Goal: Use online tool/utility: Utilize a website feature to perform a specific function

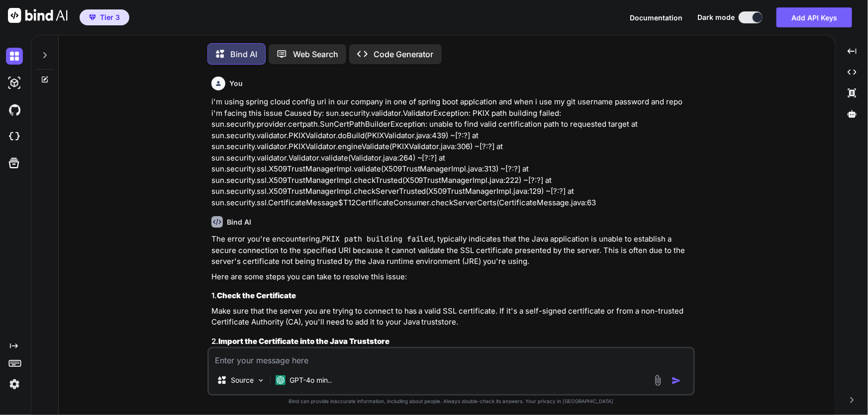
scroll to position [4, 0]
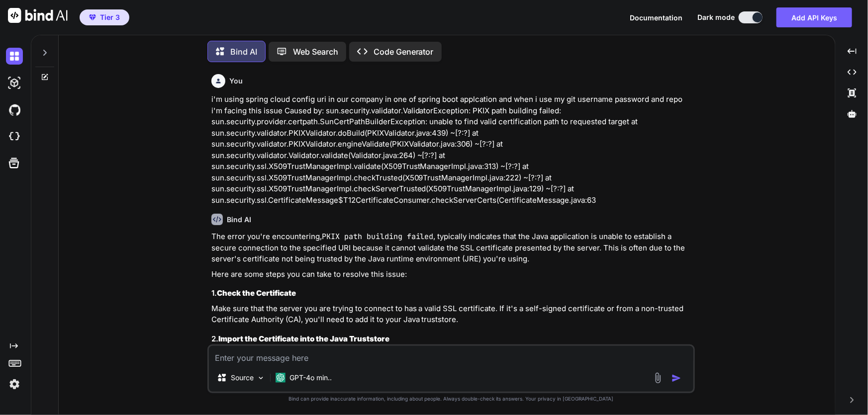
click at [47, 74] on icon at bounding box center [45, 76] width 4 height 4
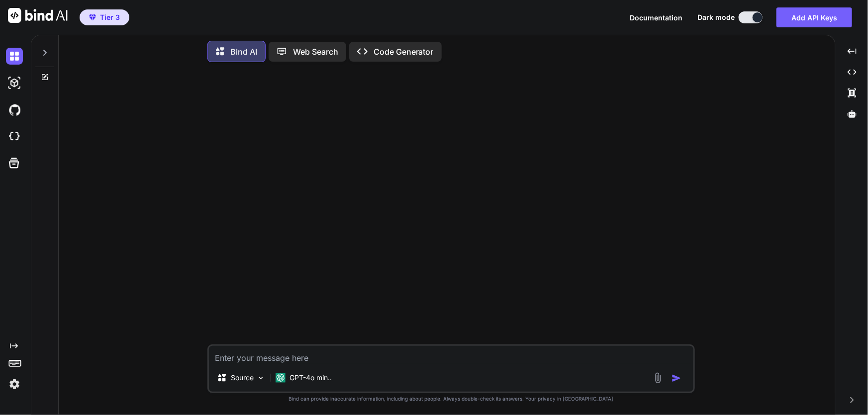
drag, startPoint x: 375, startPoint y: 82, endPoint x: 375, endPoint y: 88, distance: 5.5
click at [375, 85] on div at bounding box center [452, 207] width 486 height 275
click at [401, 46] on p "Code Generator" at bounding box center [404, 52] width 60 height 12
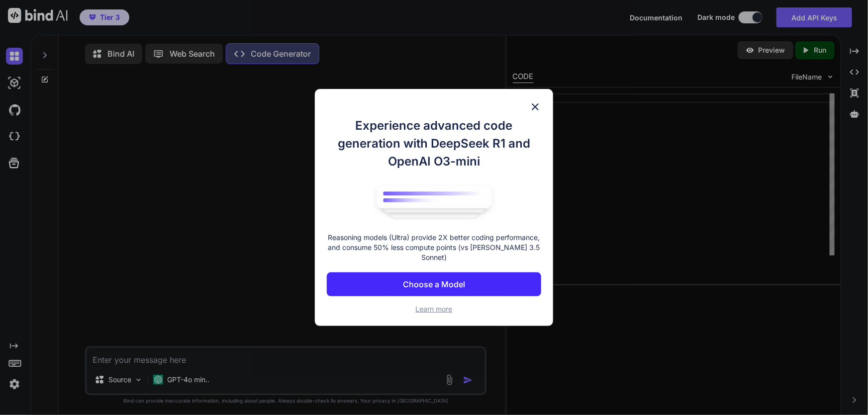
click at [464, 279] on p "Choose a Model" at bounding box center [434, 285] width 62 height 12
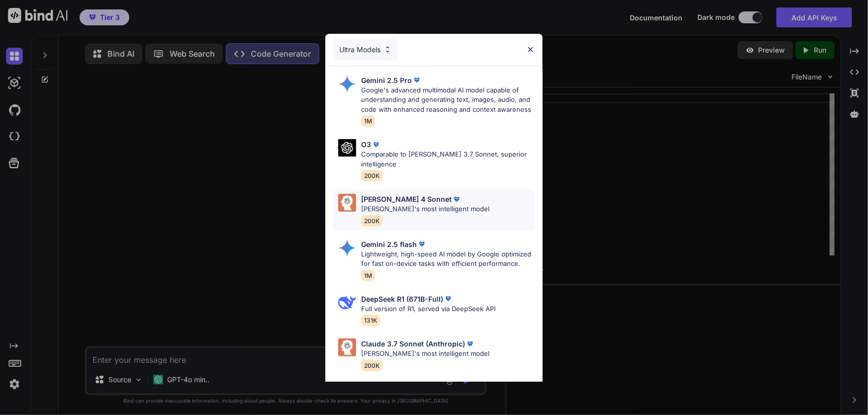
click at [419, 205] on p "[PERSON_NAME]'s most intelligent model" at bounding box center [425, 210] width 128 height 10
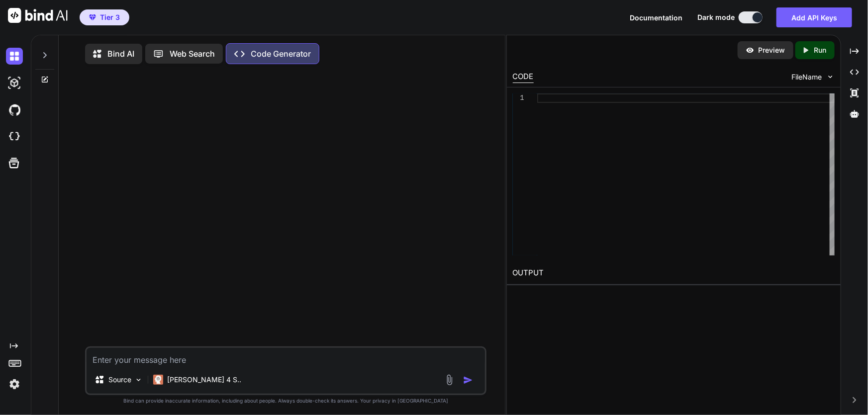
click at [124, 364] on textarea at bounding box center [286, 357] width 399 height 18
paste textarea "package com.td.gwiro.payments.messaging; import com.td.gwiro.payments.mapping.W…"
type textarea "x"
type textarea "package com.td.gwiro.payments.messaging; import com.td.gwiro.payments.mapping.W…"
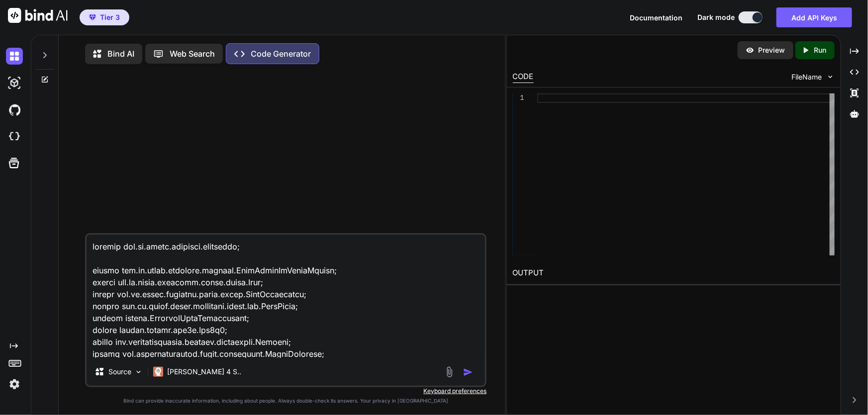
scroll to position [645, 0]
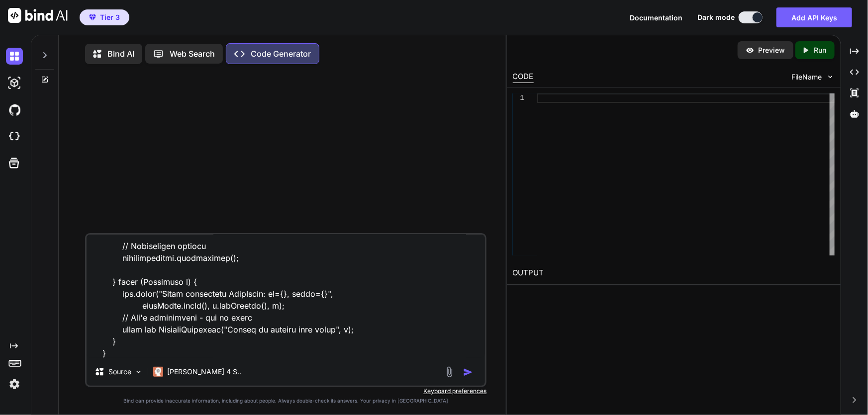
type textarea "x"
type textarea "package com.td.gwiro.payments.messaging; import com.td.gwiro.payments.mapping.W…"
type textarea "x"
type textarea "package com.td.gwiro.payments.messaging; import com.td.gwiro.payments.mapping.W…"
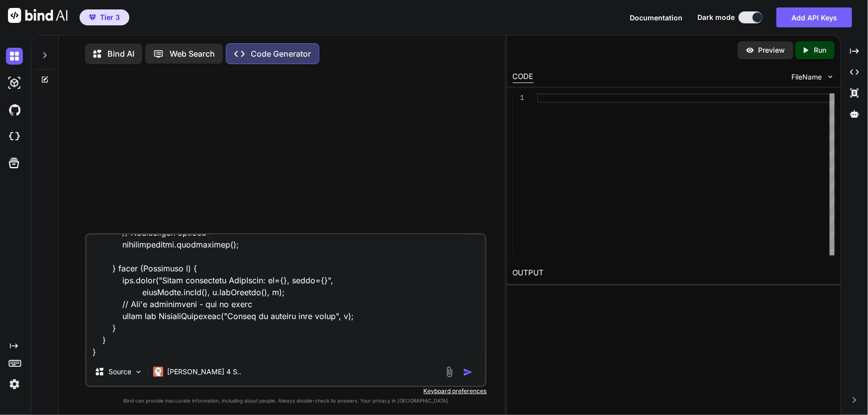
scroll to position [670, 0]
click at [117, 353] on textarea at bounding box center [286, 296] width 399 height 123
type textarea "x"
type textarea "package com.td.gwiro.payments.messaging; import com.td.gwiro.payments.mapping.W…"
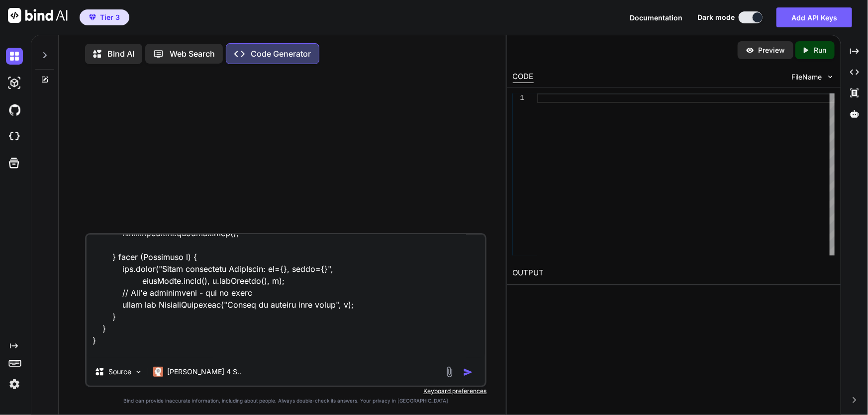
type textarea "x"
type textarea "package com.td.gwiro.payments.messaging; import com.td.gwiro.payments.mapping.W…"
type textarea "x"
type textarea "package com.td.gwiro.payments.messaging; import com.td.gwiro.payments.mapping.W…"
type textarea "x"
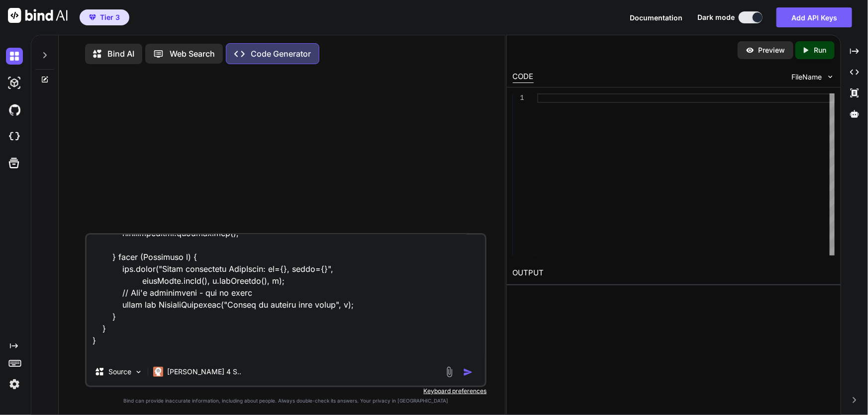
type textarea "package com.td.gwiro.payments.messaging; import com.td.gwiro.payments.mapping.W…"
type textarea "x"
type textarea "package com.td.gwiro.payments.messaging; import com.td.gwiro.payments.mapping.W…"
type textarea "x"
type textarea "package com.td.gwiro.payments.messaging; import com.td.gwiro.payments.mapping.W…"
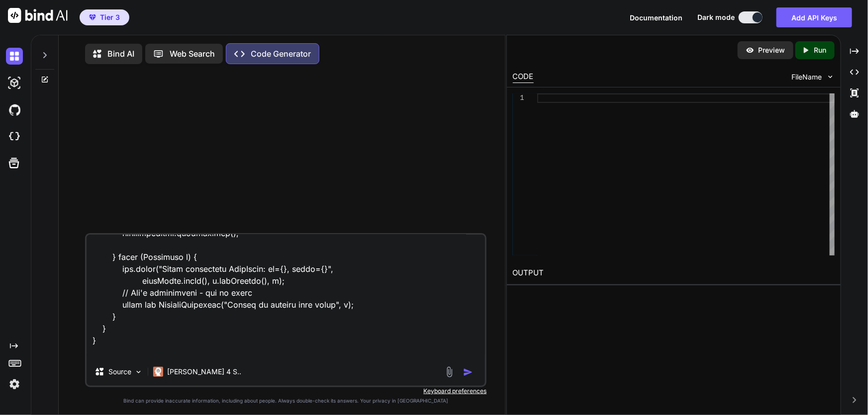
type textarea "x"
type textarea "package com.td.gwiro.payments.messaging; import com.td.gwiro.payments.mapping.W…"
type textarea "x"
type textarea "package com.td.gwiro.payments.messaging; import com.td.gwiro.payments.mapping.W…"
type textarea "x"
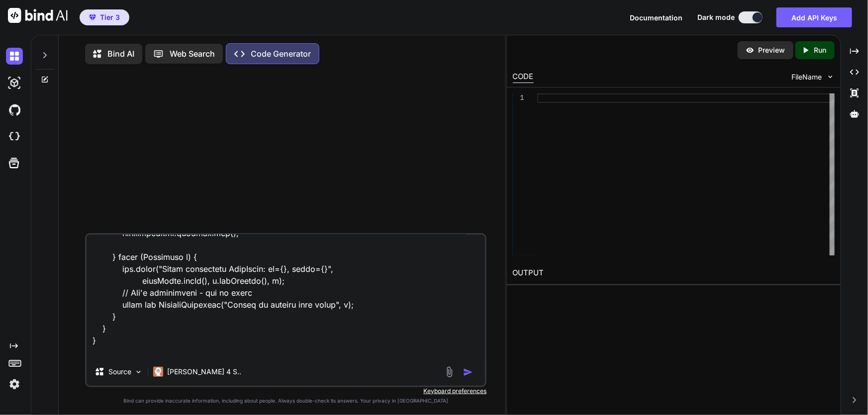
type textarea "package com.td.gwiro.payments.messaging; import com.td.gwiro.payments.mapping.W…"
type textarea "x"
type textarea "package com.td.gwiro.payments.messaging; import com.td.gwiro.payments.mapping.W…"
type textarea "x"
type textarea "package com.td.gwiro.payments.messaging; import com.td.gwiro.payments.mapping.W…"
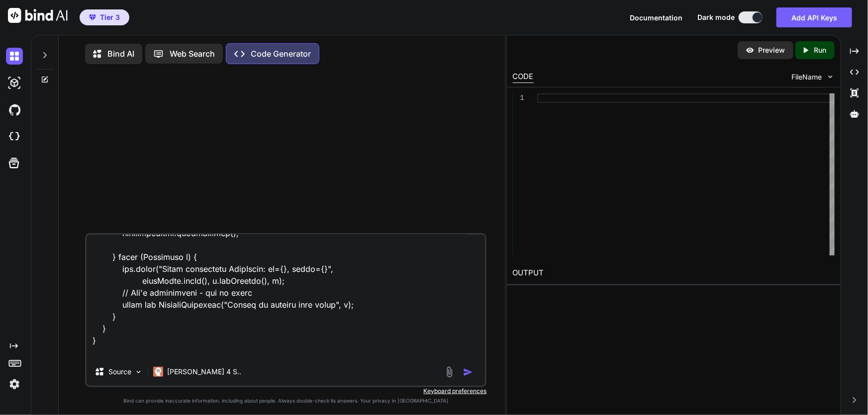
type textarea "x"
type textarea "package com.td.gwiro.payments.messaging; import com.td.gwiro.payments.mapping.W…"
type textarea "x"
type textarea "package com.td.gwiro.payments.messaging; import com.td.gwiro.payments.mapping.W…"
type textarea "x"
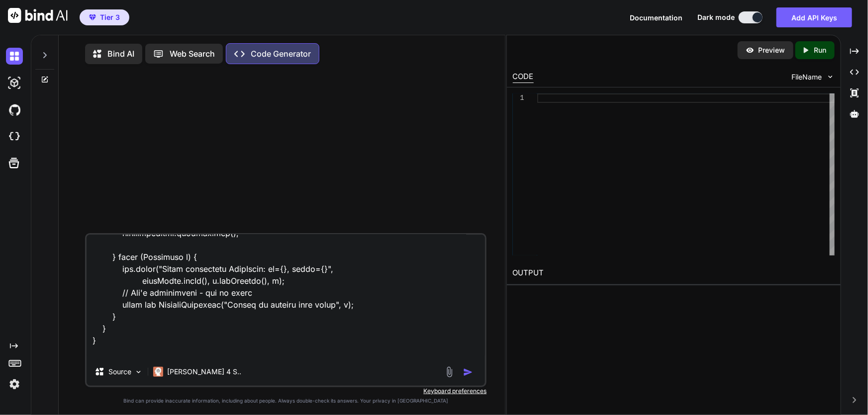
type textarea "package com.td.gwiro.payments.messaging; import com.td.gwiro.payments.mapping.W…"
type textarea "x"
type textarea "package com.td.gwiro.payments.messaging; import com.td.gwiro.payments.mapping.W…"
type textarea "x"
type textarea "package com.td.gwiro.payments.messaging; import com.td.gwiro.payments.mapping.W…"
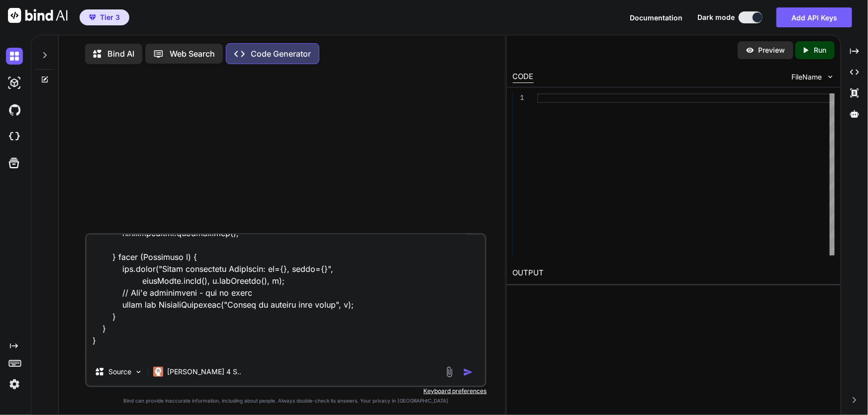
type textarea "x"
type textarea "package com.td.gwiro.payments.messaging; import com.td.gwiro.payments.mapping.W…"
type textarea "x"
type textarea "package com.td.gwiro.payments.messaging; import com.td.gwiro.payments.mapping.W…"
type textarea "x"
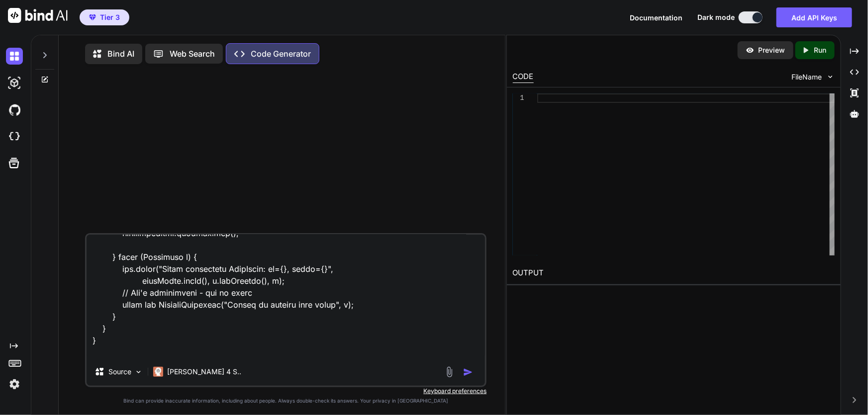
type textarea "package com.td.gwiro.payments.messaging; import com.td.gwiro.payments.mapping.W…"
type textarea "x"
type textarea "package com.td.gwiro.payments.messaging; import com.td.gwiro.payments.mapping.W…"
type textarea "x"
type textarea "package com.td.gwiro.payments.messaging; import com.td.gwiro.payments.mapping.W…"
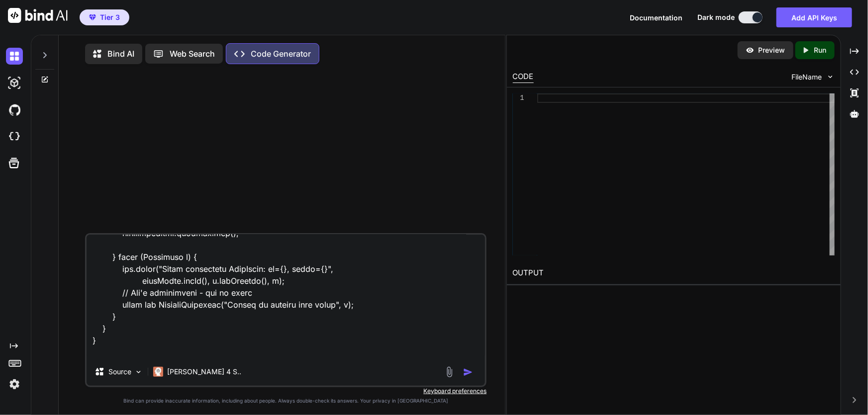
type textarea "x"
type textarea "package com.td.gwiro.payments.messaging; import com.td.gwiro.payments.mapping.W…"
type textarea "x"
type textarea "package com.td.gwiro.payments.messaging; import com.td.gwiro.payments.mapping.W…"
type textarea "x"
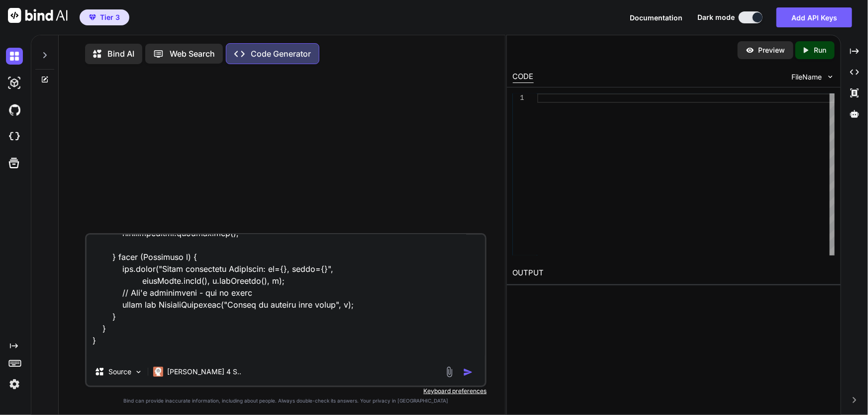
type textarea "package com.td.gwiro.payments.messaging; import com.td.gwiro.payments.mapping.W…"
type textarea "x"
type textarea "package com.td.gwiro.payments.messaging; import com.td.gwiro.payments.mapping.W…"
type textarea "x"
type textarea "package com.td.gwiro.payments.messaging; import com.td.gwiro.payments.mapping.W…"
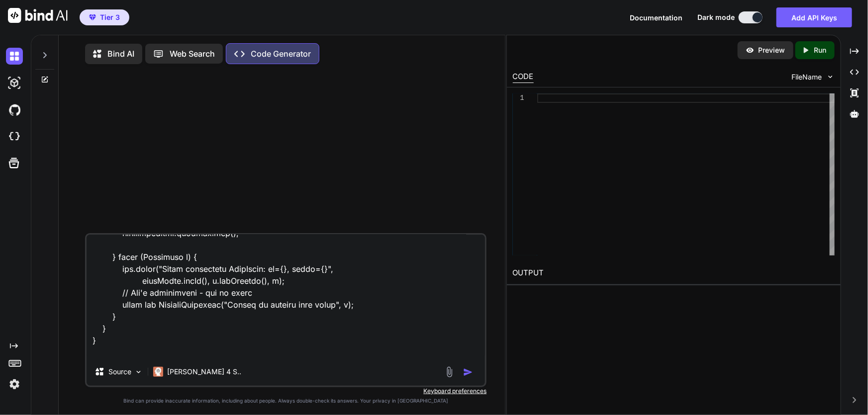
type textarea "x"
type textarea "package com.td.gwiro.payments.messaging; import com.td.gwiro.payments.mapping.W…"
type textarea "x"
type textarea "package com.td.gwiro.payments.messaging; import com.td.gwiro.payments.mapping.W…"
type textarea "x"
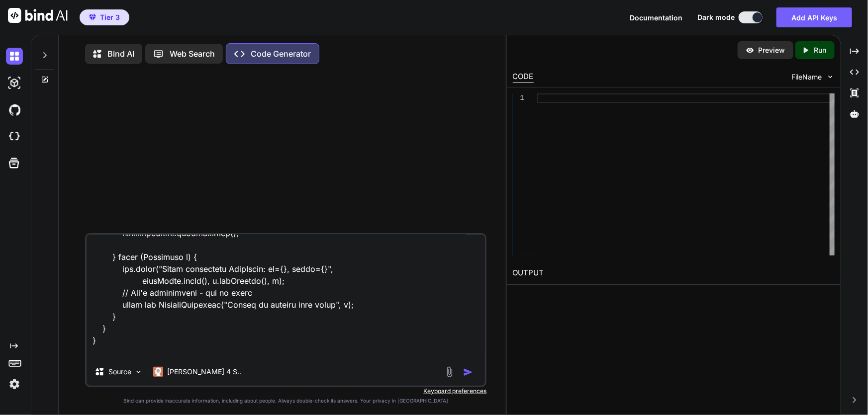
type textarea "package com.td.gwiro.payments.messaging; import com.td.gwiro.payments.mapping.W…"
type textarea "x"
type textarea "package com.td.gwiro.payments.messaging; import com.td.gwiro.payments.mapping.W…"
type textarea "x"
type textarea "package com.td.gwiro.payments.messaging; import com.td.gwiro.payments.mapping.W…"
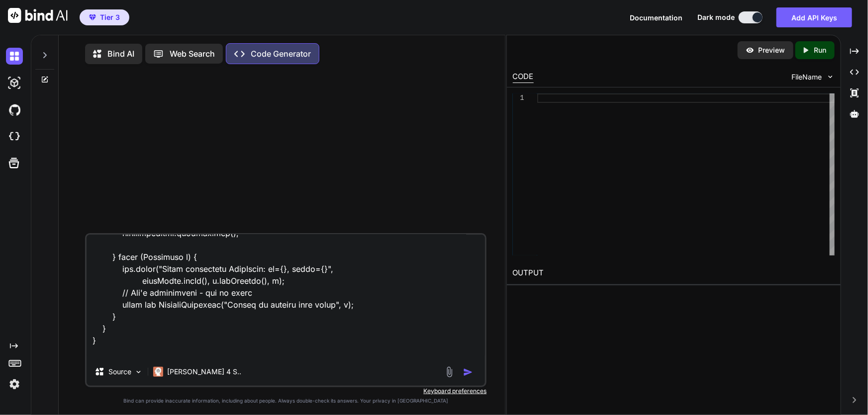
type textarea "x"
type textarea "package com.td.gwiro.payments.messaging; import com.td.gwiro.payments.mapping.W…"
type textarea "x"
type textarea "package com.td.gwiro.payments.messaging; import com.td.gwiro.payments.mapping.W…"
type textarea "x"
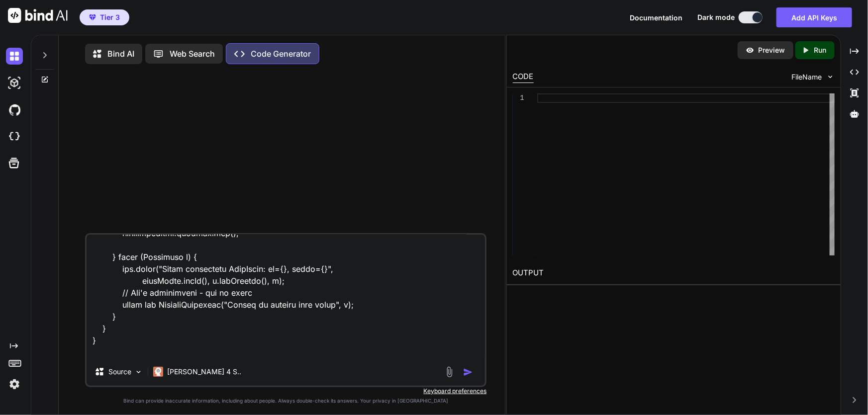
type textarea "package com.td.gwiro.payments.messaging; import com.td.gwiro.payments.mapping.W…"
type textarea "x"
type textarea "package com.td.gwiro.payments.messaging; import com.td.gwiro.payments.mapping.W…"
type textarea "x"
type textarea "package com.td.gwiro.payments.messaging; import com.td.gwiro.payments.mapping.W…"
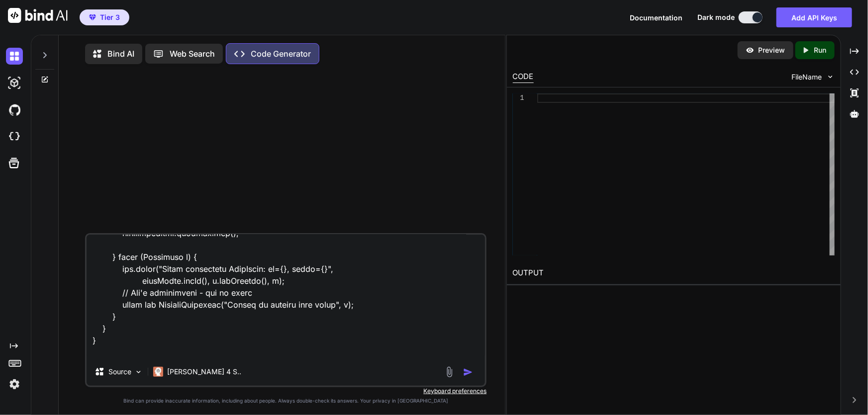
type textarea "x"
type textarea "package com.td.gwiro.payments.messaging; import com.td.gwiro.payments.mapping.W…"
type textarea "x"
type textarea "package com.td.gwiro.payments.messaging; import com.td.gwiro.payments.mapping.W…"
type textarea "x"
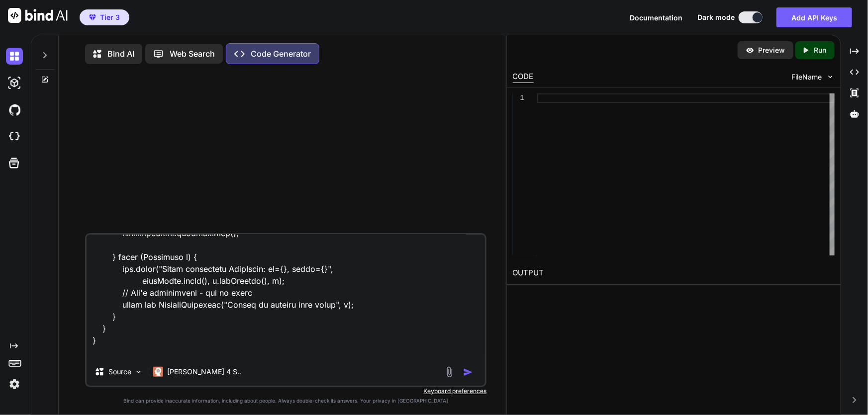
type textarea "package com.td.gwiro.payments.messaging; import com.td.gwiro.payments.mapping.W…"
type textarea "x"
type textarea "package com.td.gwiro.payments.messaging; import com.td.gwiro.payments.mapping.W…"
type textarea "x"
type textarea "package com.td.gwiro.payments.messaging; import com.td.gwiro.payments.mapping.W…"
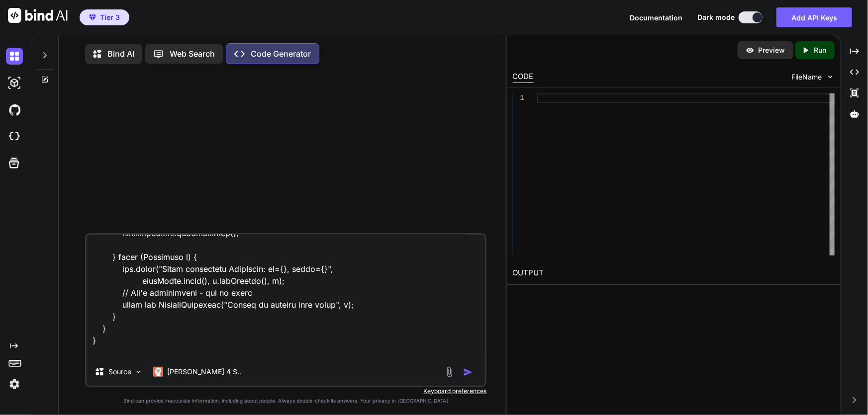
type textarea "x"
type textarea "package com.td.gwiro.payments.messaging; import com.td.gwiro.payments.mapping.W…"
type textarea "x"
type textarea "package com.td.gwiro.payments.messaging; import com.td.gwiro.payments.mapping.W…"
type textarea "x"
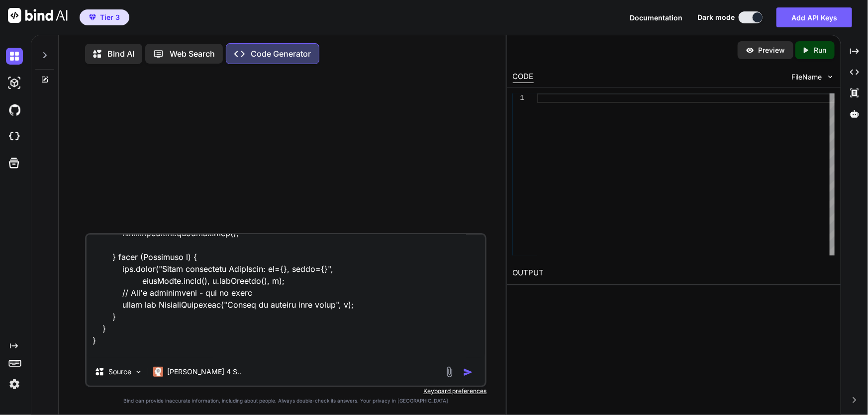
type textarea "package com.td.gwiro.payments.messaging; import com.td.gwiro.payments.mapping.W…"
type textarea "x"
type textarea "package com.td.gwiro.payments.messaging; import com.td.gwiro.payments.mapping.W…"
type textarea "x"
type textarea "package com.td.gwiro.payments.messaging; import com.td.gwiro.payments.mapping.W…"
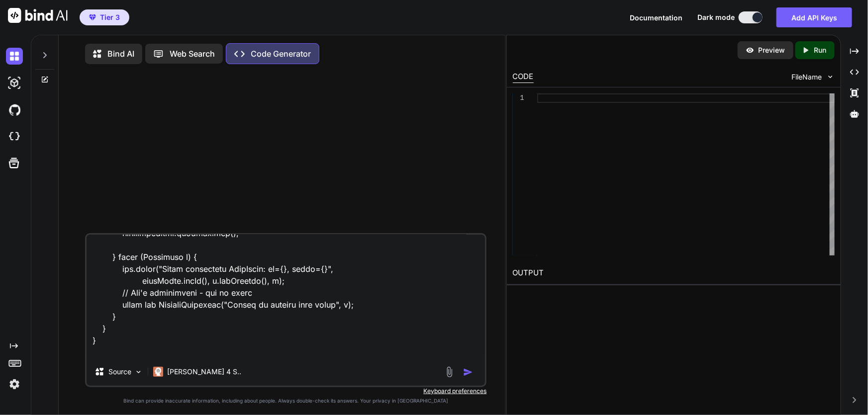
type textarea "x"
type textarea "package com.td.gwiro.payments.messaging; import com.td.gwiro.payments.mapping.W…"
type textarea "x"
type textarea "package com.td.gwiro.payments.messaging; import com.td.gwiro.payments.mapping.W…"
type textarea "x"
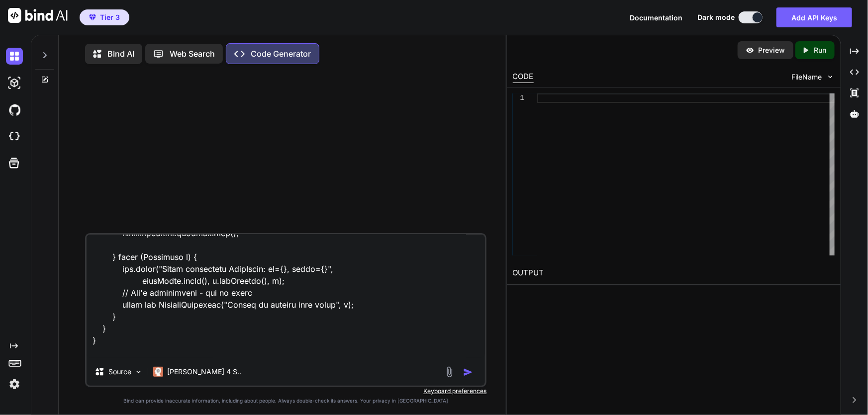
type textarea "package com.td.gwiro.payments.messaging; import com.td.gwiro.payments.mapping.W…"
type textarea "x"
type textarea "package com.td.gwiro.payments.messaging; import com.td.gwiro.payments.mapping.W…"
type textarea "x"
type textarea "package com.td.gwiro.payments.messaging; import com.td.gwiro.payments.mapping.W…"
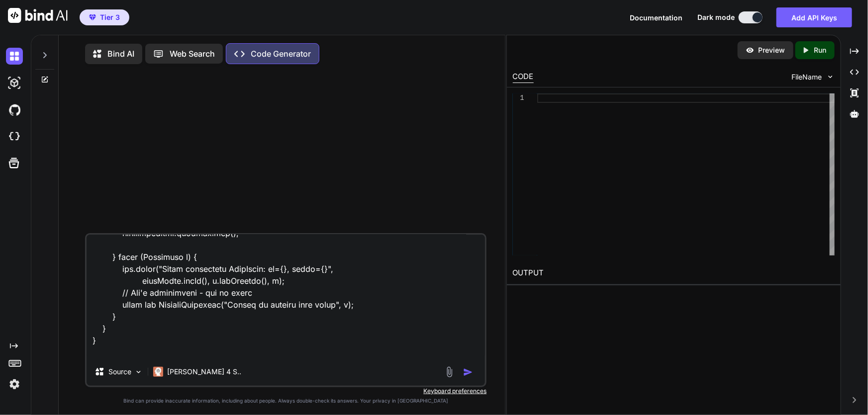
type textarea "x"
type textarea "package com.td.gwiro.payments.messaging; import com.td.gwiro.payments.mapping.W…"
type textarea "x"
type textarea "package com.td.gwiro.payments.messaging; import com.td.gwiro.payments.mapping.W…"
type textarea "x"
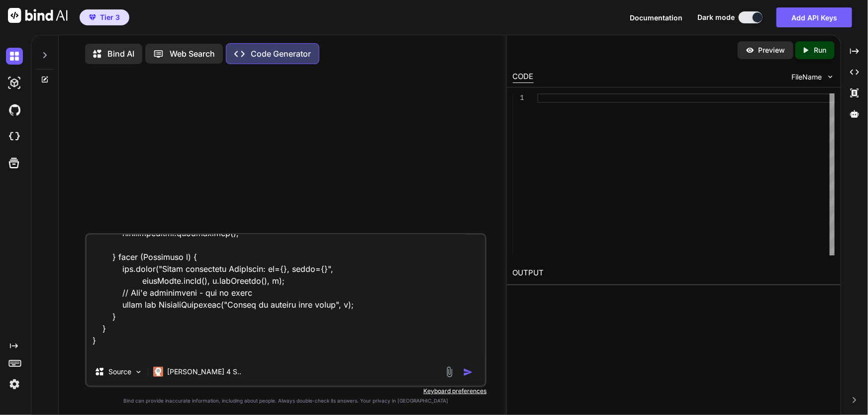
type textarea "package com.td.gwiro.payments.messaging; import com.td.gwiro.payments.mapping.W…"
type textarea "x"
type textarea "package com.td.gwiro.payments.messaging; import com.td.gwiro.payments.mapping.W…"
type textarea "x"
type textarea "package com.td.gwiro.payments.messaging; import com.td.gwiro.payments.mapping.W…"
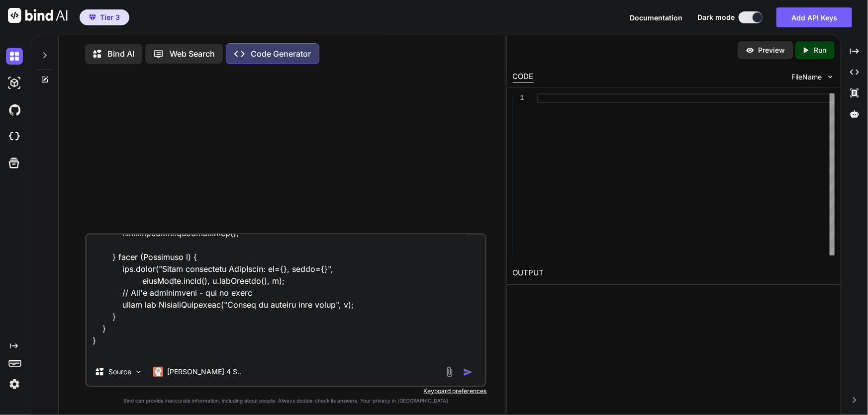
type textarea "x"
type textarea "package com.td.gwiro.payments.messaging; import com.td.gwiro.payments.mapping.W…"
type textarea "x"
type textarea "package com.td.gwiro.payments.messaging; import com.td.gwiro.payments.mapping.W…"
type textarea "x"
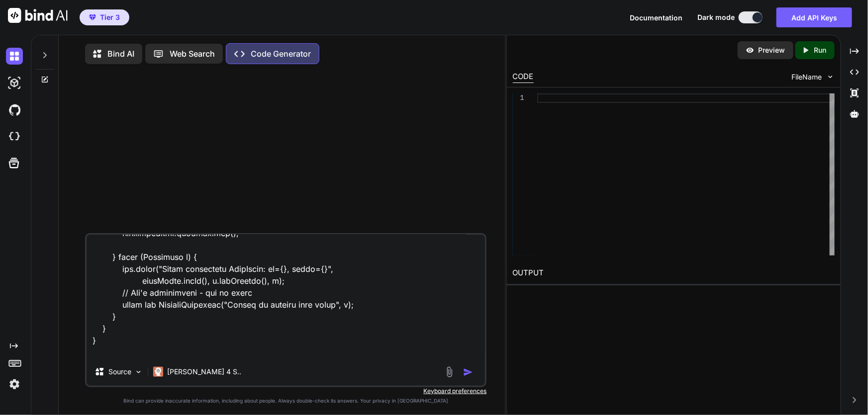
type textarea "package com.td.gwiro.payments.messaging; import com.td.gwiro.payments.mapping.W…"
type textarea "x"
type textarea "package com.td.gwiro.payments.messaging; import com.td.gwiro.payments.mapping.W…"
type textarea "x"
type textarea "package com.td.gwiro.payments.messaging; import com.td.gwiro.payments.mapping.W…"
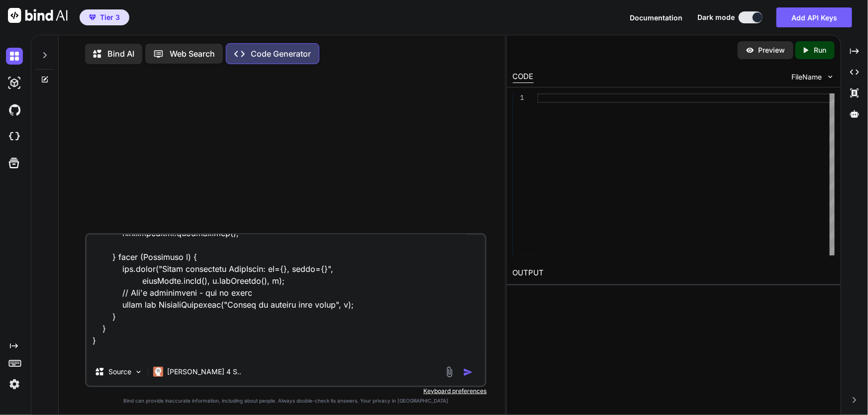
type textarea "x"
type textarea "package com.td.gwiro.payments.messaging; import com.td.gwiro.payments.mapping.W…"
type textarea "x"
type textarea "package com.td.gwiro.payments.messaging; import com.td.gwiro.payments.mapping.W…"
type textarea "x"
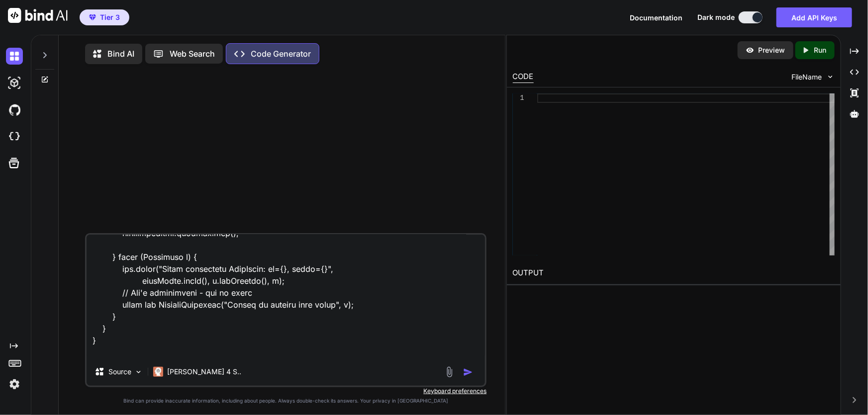
type textarea "package com.td.gwiro.payments.messaging; import com.td.gwiro.payments.mapping.W…"
type textarea "x"
type textarea "package com.td.gwiro.payments.messaging; import com.td.gwiro.payments.mapping.W…"
type textarea "x"
type textarea "package com.td.gwiro.payments.messaging; import com.td.gwiro.payments.mapping.W…"
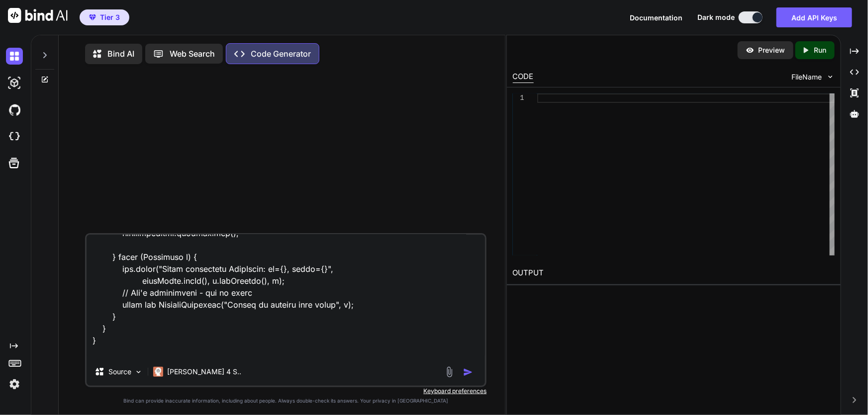
type textarea "x"
type textarea "package com.td.gwiro.payments.messaging; import com.td.gwiro.payments.mapping.W…"
type textarea "x"
type textarea "package com.td.gwiro.payments.messaging; import com.td.gwiro.payments.mapping.W…"
type textarea "x"
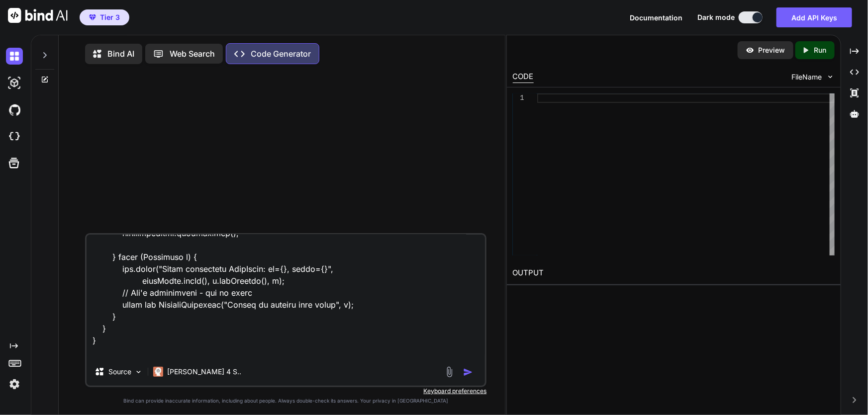
type textarea "package com.td.gwiro.payments.messaging; import com.td.gwiro.payments.mapping.W…"
type textarea "x"
type textarea "package com.td.gwiro.payments.messaging; import com.td.gwiro.payments.mapping.W…"
type textarea "x"
type textarea "package com.td.gwiro.payments.messaging; import com.td.gwiro.payments.mapping.W…"
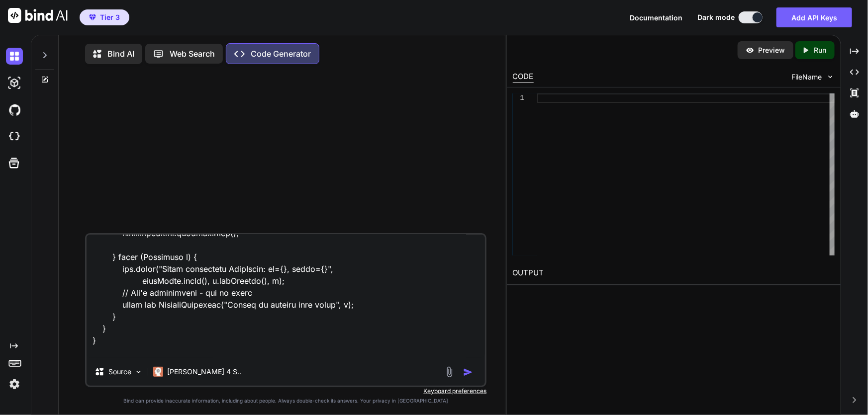
type textarea "x"
type textarea "package com.td.gwiro.payments.messaging; import com.td.gwiro.payments.mapping.W…"
type textarea "x"
type textarea "package com.td.gwiro.payments.messaging; import com.td.gwiro.payments.mapping.W…"
type textarea "x"
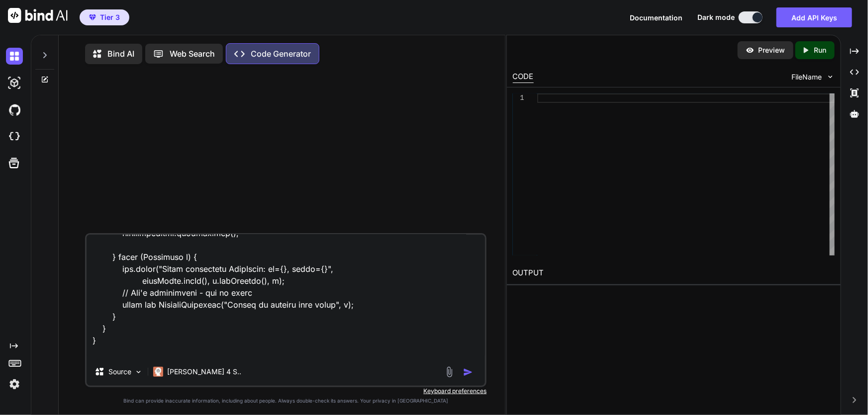
type textarea "package com.td.gwiro.payments.messaging; import com.td.gwiro.payments.mapping.W…"
type textarea "x"
type textarea "package com.td.gwiro.payments.messaging; import com.td.gwiro.payments.mapping.W…"
type textarea "x"
type textarea "package com.td.gwiro.payments.messaging; import com.td.gwiro.payments.mapping.W…"
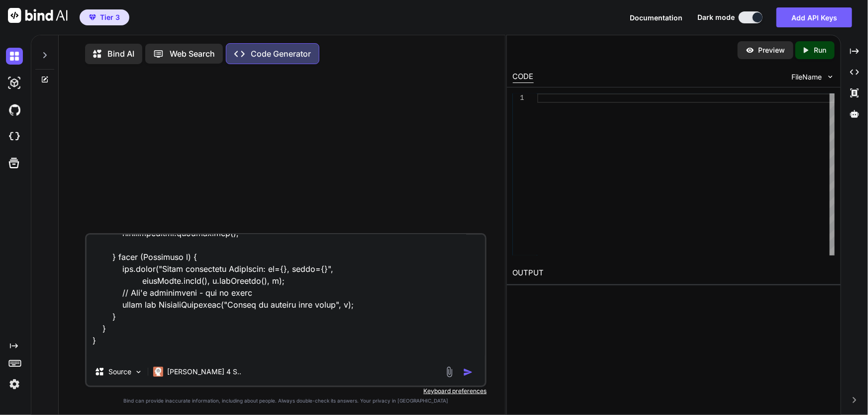
type textarea "x"
type textarea "package com.td.gwiro.payments.messaging; import com.td.gwiro.payments.mapping.W…"
type textarea "x"
type textarea "package com.td.gwiro.payments.messaging; import com.td.gwiro.payments.mapping.W…"
type textarea "x"
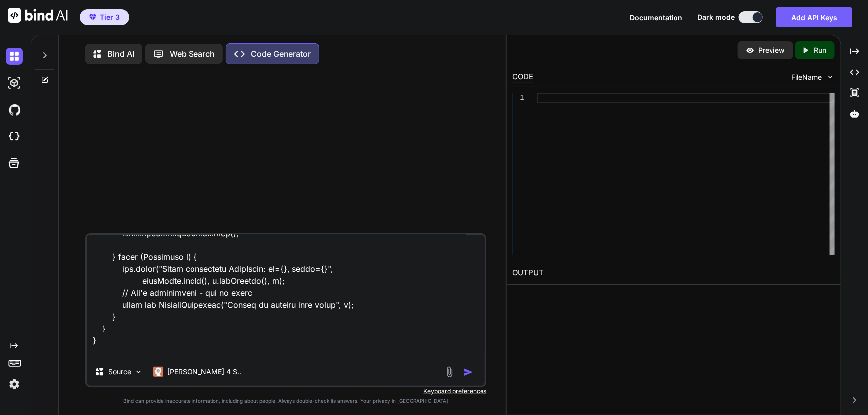
type textarea "package com.td.gwiro.payments.messaging; import com.td.gwiro.payments.mapping.W…"
type textarea "x"
type textarea "package com.td.gwiro.payments.messaging; import com.td.gwiro.payments.mapping.W…"
type textarea "x"
type textarea "package com.td.gwiro.payments.messaging; import com.td.gwiro.payments.mapping.W…"
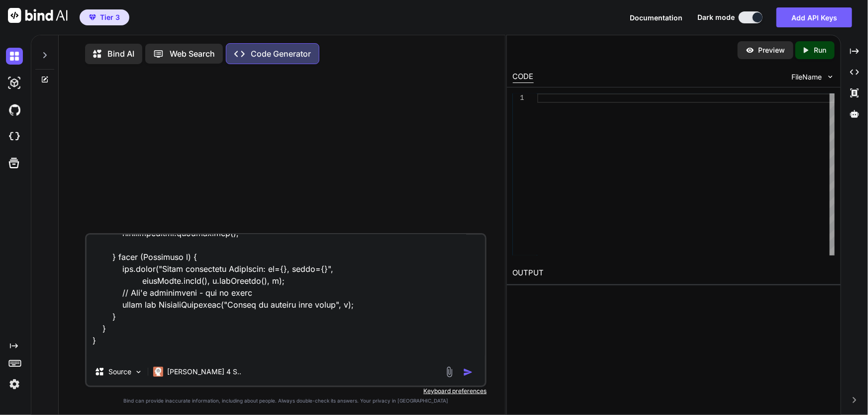
type textarea "x"
type textarea "package com.td.gwiro.payments.messaging; import com.td.gwiro.payments.mapping.W…"
type textarea "x"
type textarea "package com.td.gwiro.payments.messaging; import com.td.gwiro.payments.mapping.W…"
type textarea "x"
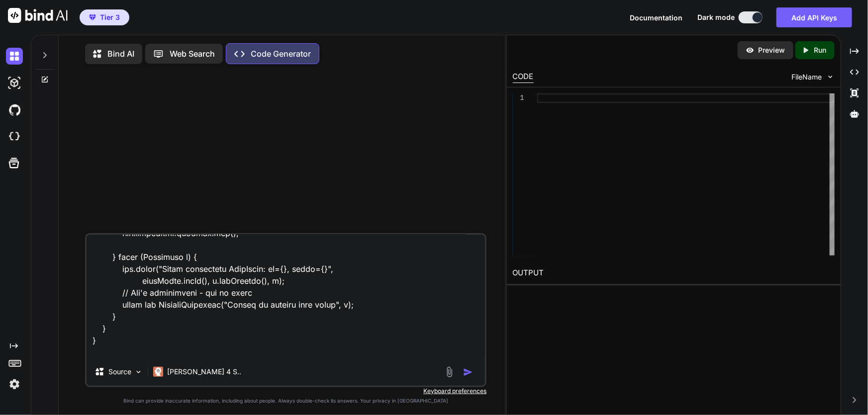
type textarea "package com.td.gwiro.payments.messaging; import com.td.gwiro.payments.mapping.W…"
type textarea "x"
type textarea "package com.td.gwiro.payments.messaging; import com.td.gwiro.payments.mapping.W…"
type textarea "x"
type textarea "package com.td.gwiro.payments.messaging; import com.td.gwiro.payments.mapping.W…"
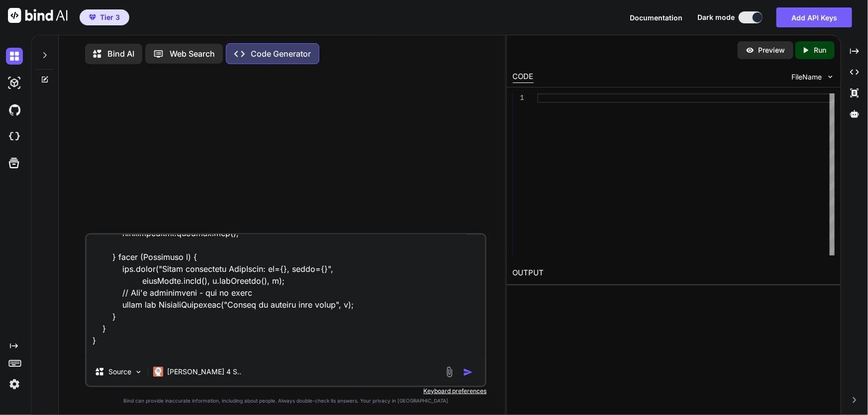
type textarea "x"
type textarea "package com.td.gwiro.payments.messaging; import com.td.gwiro.payments.mapping.W…"
type textarea "x"
type textarea "package com.td.gwiro.payments.messaging; import com.td.gwiro.payments.mapping.W…"
type textarea "x"
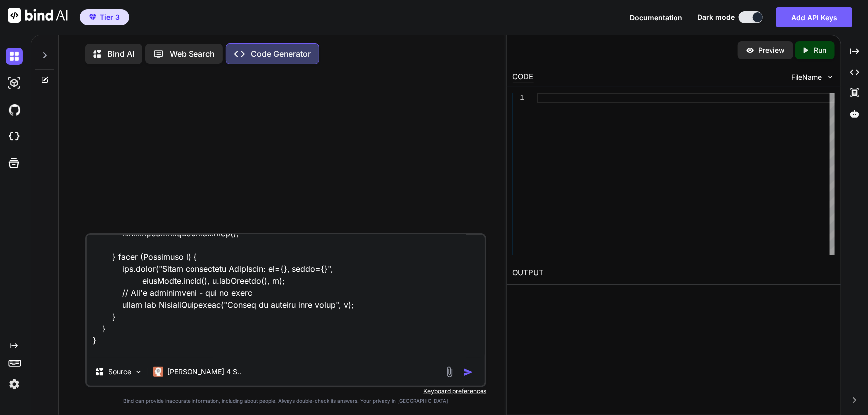
type textarea "package com.td.gwiro.payments.messaging; import com.td.gwiro.payments.mapping.W…"
type textarea "x"
type textarea "package com.td.gwiro.payments.messaging; import com.td.gwiro.payments.mapping.W…"
type textarea "x"
type textarea "package com.td.gwiro.payments.messaging; import com.td.gwiro.payments.mapping.W…"
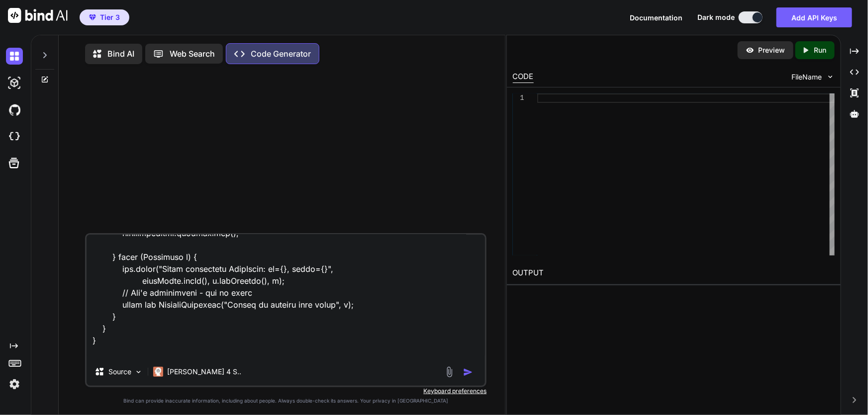
type textarea "x"
type textarea "package com.td.gwiro.payments.messaging; import com.td.gwiro.payments.mapping.W…"
type textarea "x"
type textarea "package com.td.gwiro.payments.messaging; import com.td.gwiro.payments.mapping.W…"
type textarea "x"
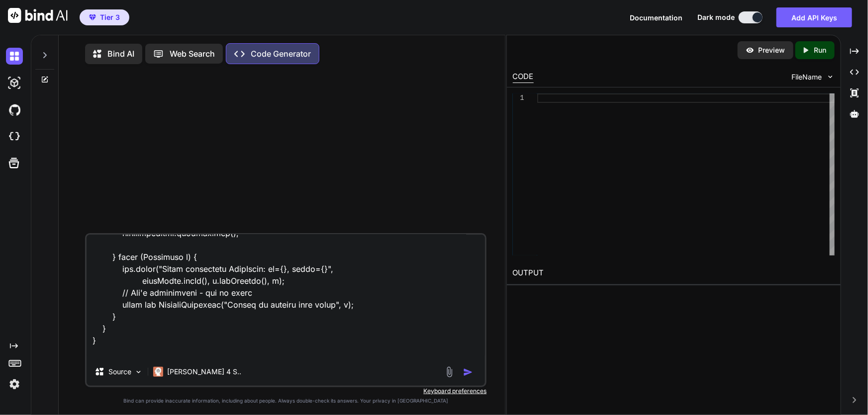
type textarea "package com.td.gwiro.payments.messaging; import com.td.gwiro.payments.mapping.W…"
type textarea "x"
type textarea "package com.td.gwiro.payments.messaging; import com.td.gwiro.payments.mapping.W…"
type textarea "x"
type textarea "package com.td.gwiro.payments.messaging; import com.td.gwiro.payments.mapping.W…"
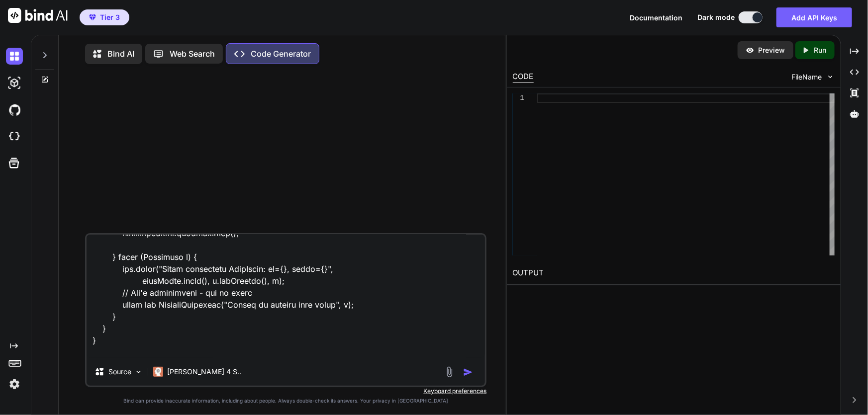
type textarea "x"
type textarea "package com.td.gwiro.payments.messaging; import com.td.gwiro.payments.mapping.W…"
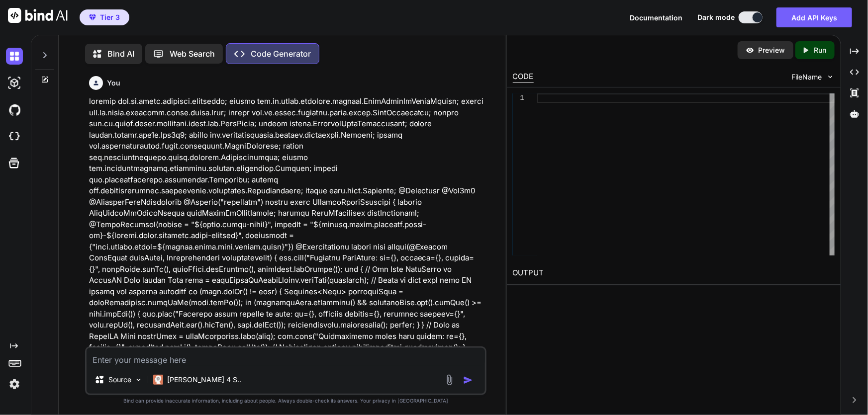
scroll to position [4, 0]
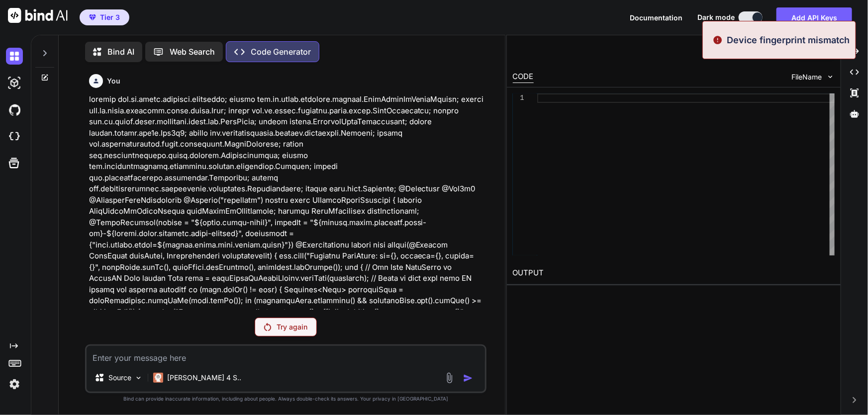
click at [180, 219] on p at bounding box center [287, 256] width 396 height 325
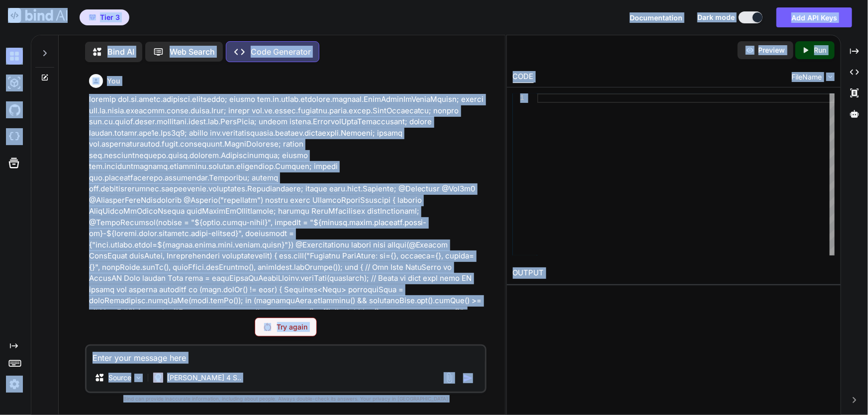
click at [219, 211] on p at bounding box center [287, 256] width 396 height 325
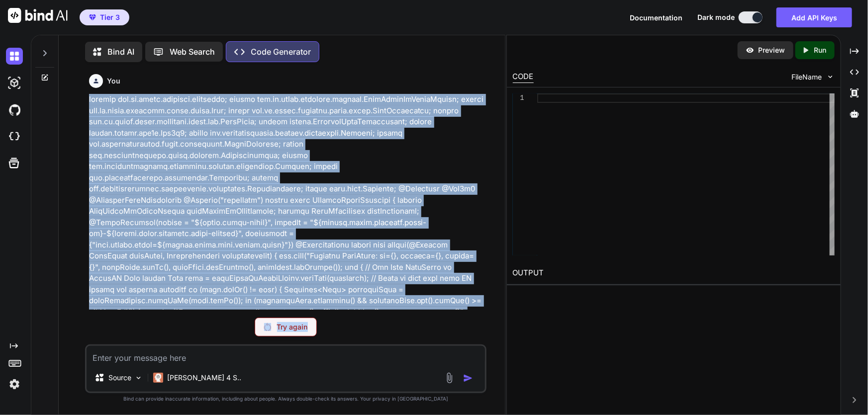
scroll to position [97, 0]
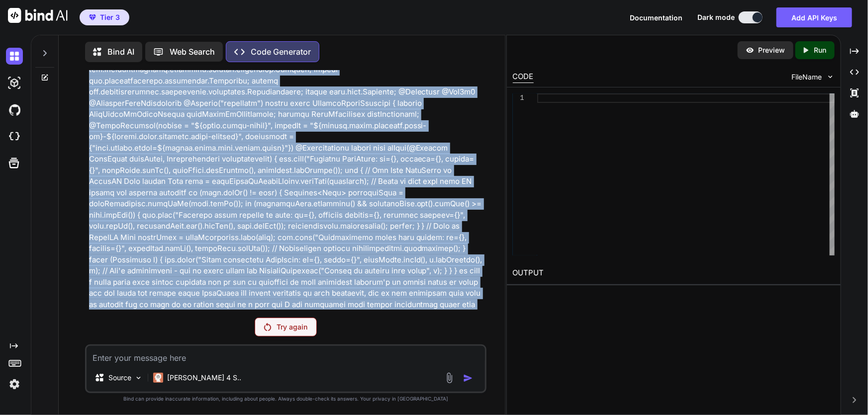
drag, startPoint x: 90, startPoint y: 99, endPoint x: 411, endPoint y: 303, distance: 380.5
click at [411, 303] on p at bounding box center [287, 159] width 396 height 325
click at [17, 382] on img at bounding box center [14, 384] width 17 height 17
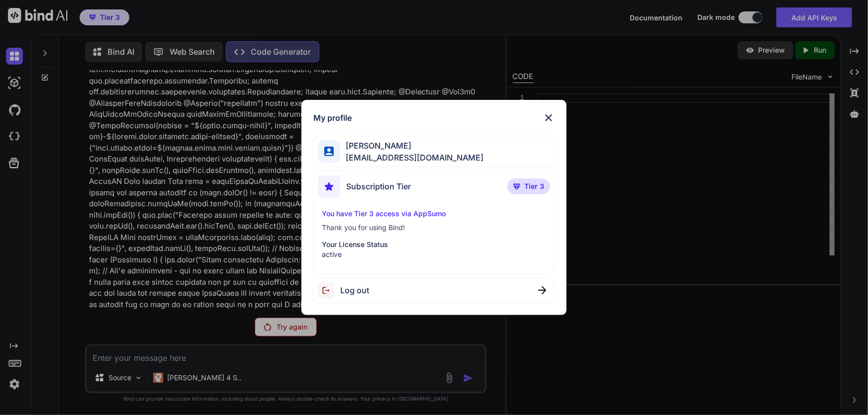
click at [366, 299] on div "Log out" at bounding box center [343, 291] width 51 height 16
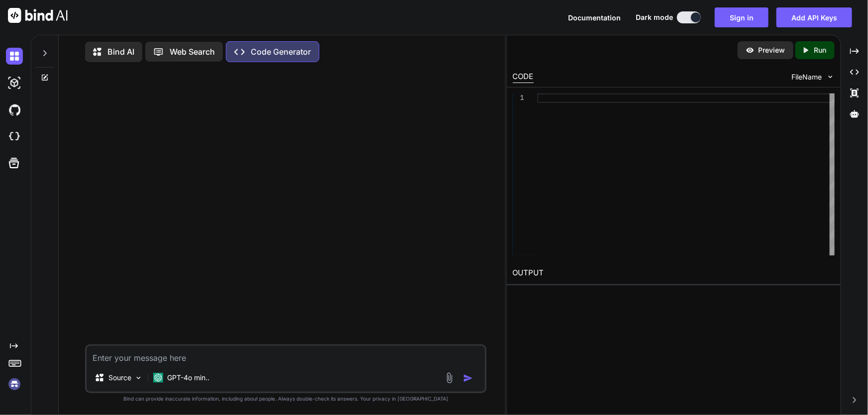
scroll to position [0, 0]
click at [14, 383] on img at bounding box center [14, 384] width 17 height 17
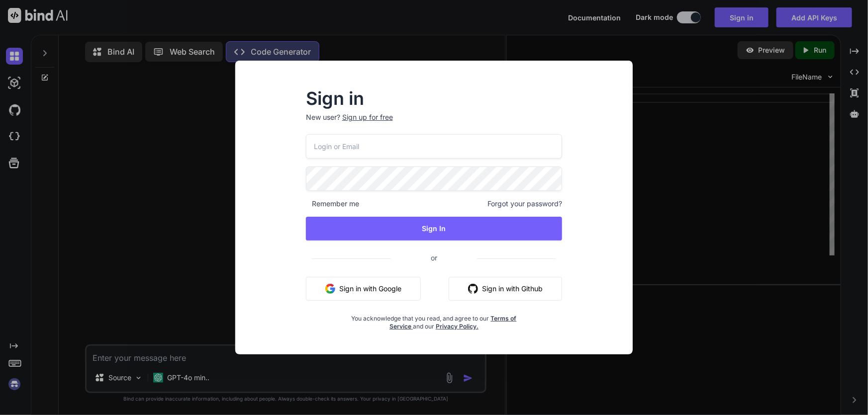
click at [364, 288] on button "Sign in with Google" at bounding box center [363, 289] width 115 height 24
click at [324, 287] on button "Sign in with Google" at bounding box center [363, 289] width 115 height 24
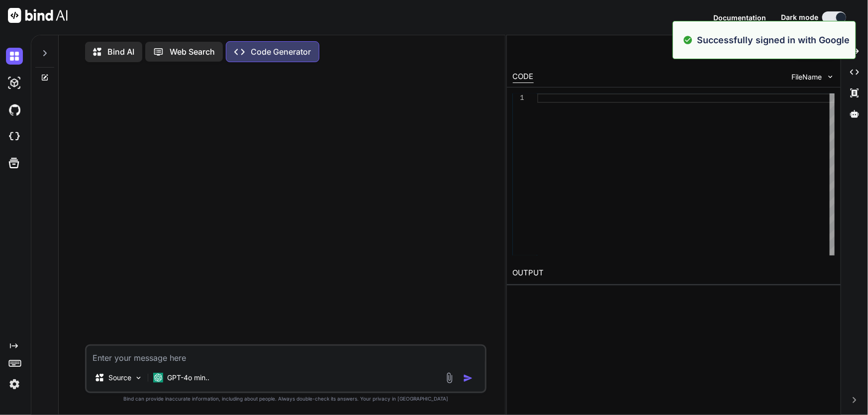
click at [124, 358] on textarea at bounding box center [286, 355] width 399 height 18
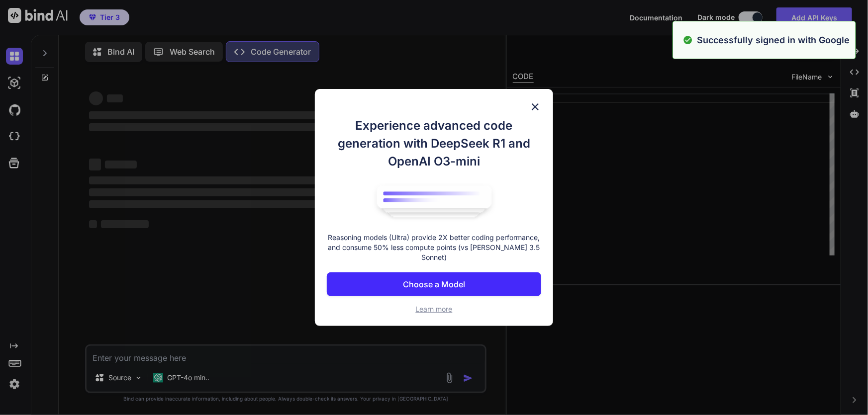
paste textarea "package com.td.gwiro.payments.messaging; import com.td.gwiro.payments.mapping.W…"
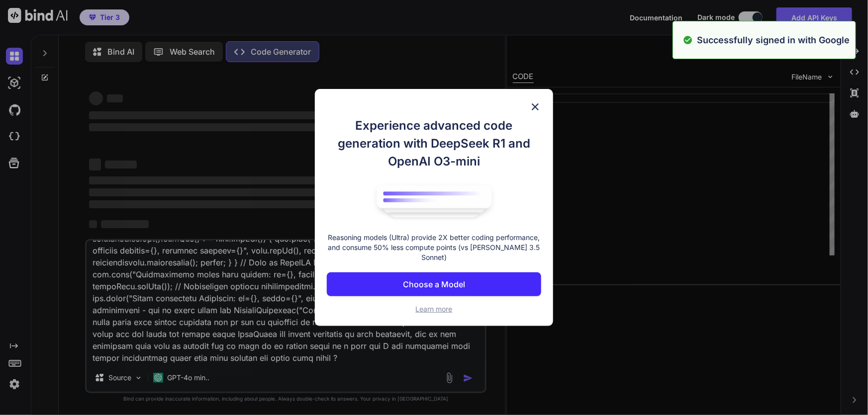
scroll to position [275, 0]
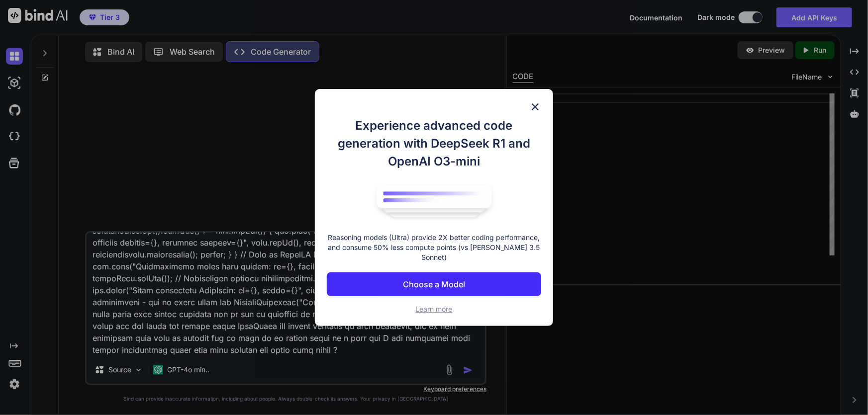
click at [434, 281] on p "Choose a Model" at bounding box center [434, 285] width 62 height 12
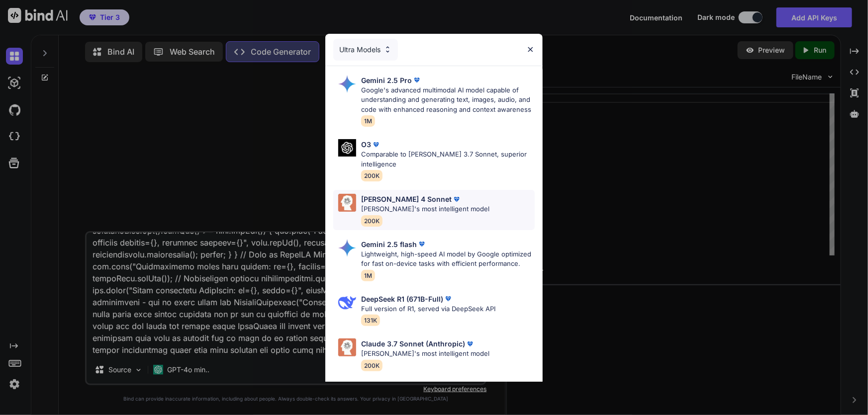
click at [406, 205] on p "[PERSON_NAME]'s most intelligent model" at bounding box center [425, 210] width 128 height 10
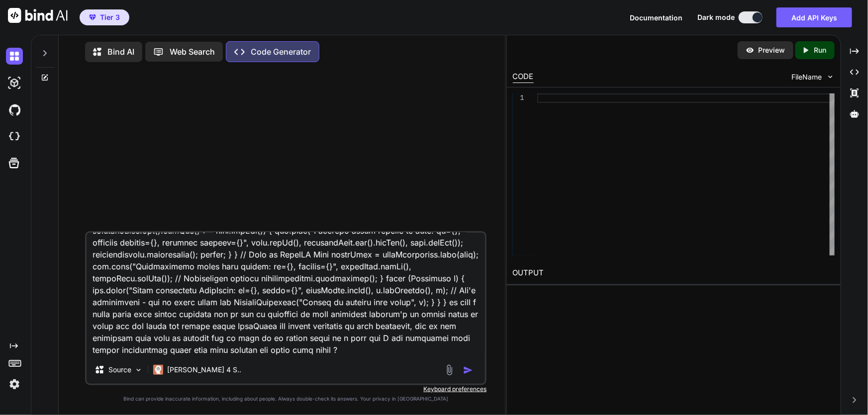
click at [471, 368] on img "button" at bounding box center [468, 371] width 10 height 10
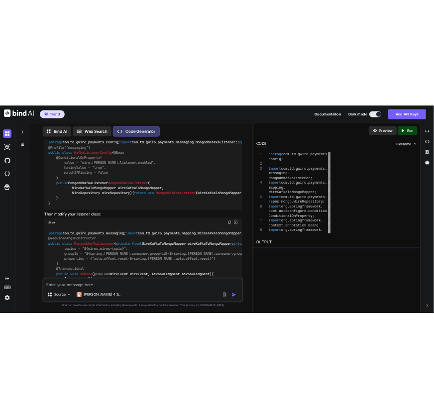
scroll to position [1090, 0]
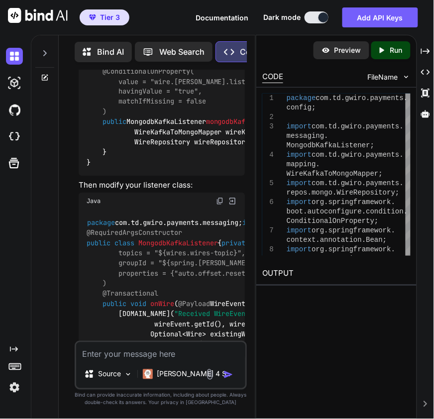
click at [242, 50] on p "Code Generator" at bounding box center [270, 52] width 60 height 12
click at [239, 47] on icon "Created with Pixso." at bounding box center [232, 52] width 16 height 10
click at [111, 48] on p "Bind AI" at bounding box center [110, 52] width 27 height 12
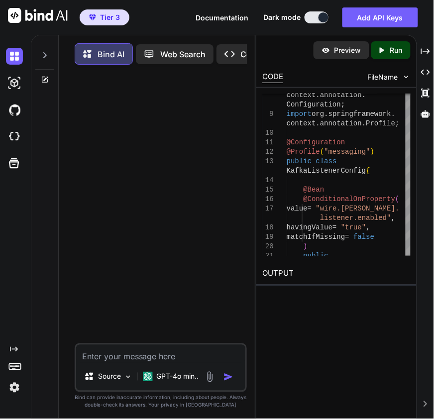
click at [234, 57] on icon "Created with Pixso." at bounding box center [229, 54] width 10 height 10
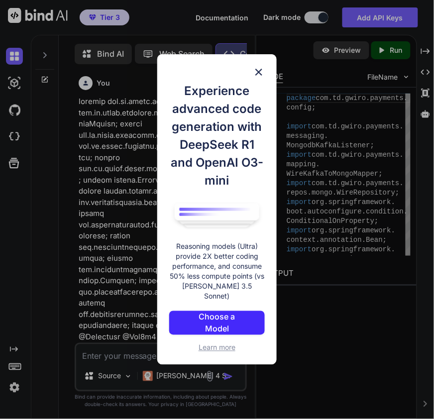
scroll to position [4, 0]
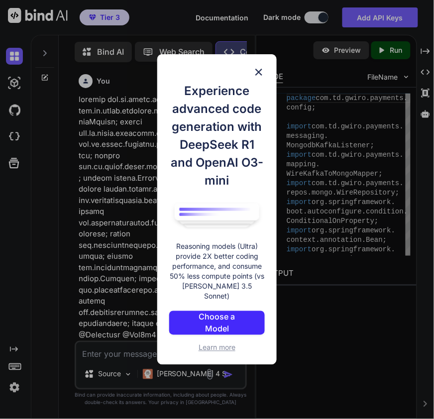
click at [260, 77] on img at bounding box center [259, 72] width 12 height 12
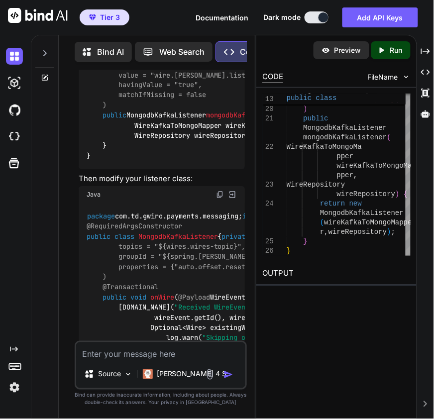
scroll to position [1085, 0]
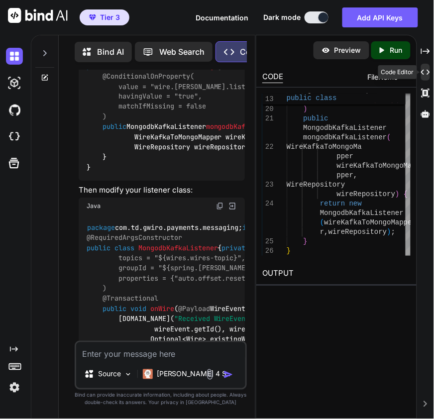
click at [425, 70] on icon "Created with Pixso." at bounding box center [425, 72] width 9 height 9
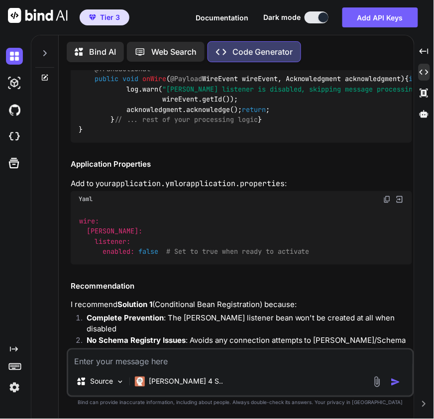
scroll to position [1464, 0]
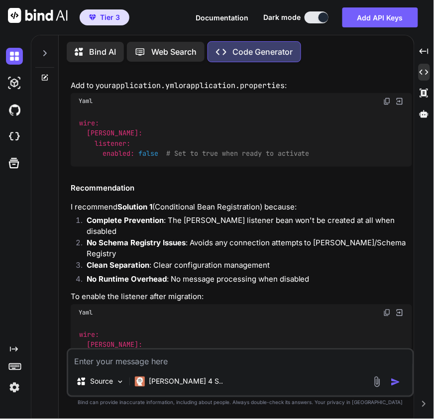
click at [192, 355] on textarea at bounding box center [240, 359] width 344 height 18
paste textarea "'MongodbKafkaListener()' in 'com.td.gwiro.payments.messaging.MongodbKafkaListen…"
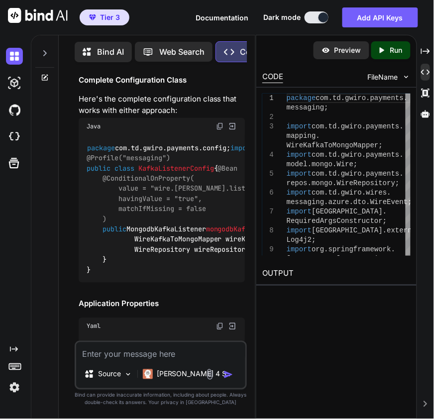
scroll to position [3102, 0]
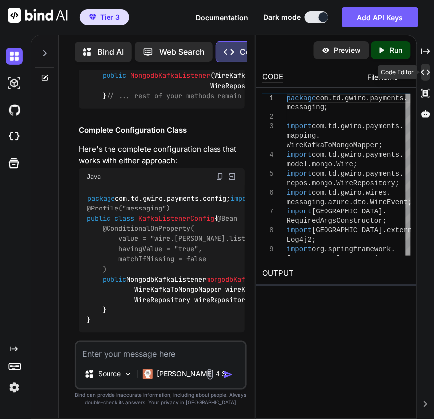
click at [426, 72] on icon "Created with Pixso." at bounding box center [425, 72] width 9 height 9
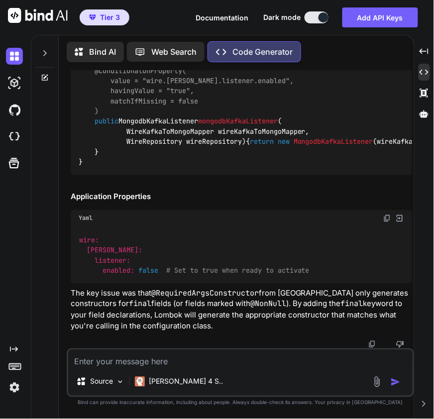
scroll to position [3747, 0]
click at [125, 360] on textarea at bounding box center [240, 359] width 344 height 18
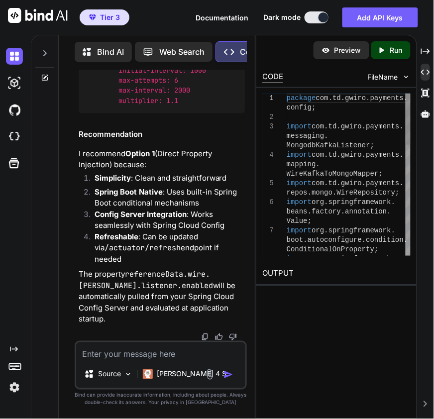
scroll to position [6508, 0]
click at [109, 351] on textarea at bounding box center [160, 351] width 169 height 18
paste textarea "package com.td.gwiro.payments.config; import org.springframework.boot.context.p…"
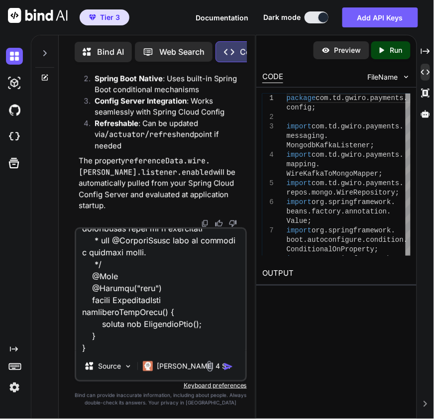
click at [94, 350] on textarea at bounding box center [160, 290] width 169 height 123
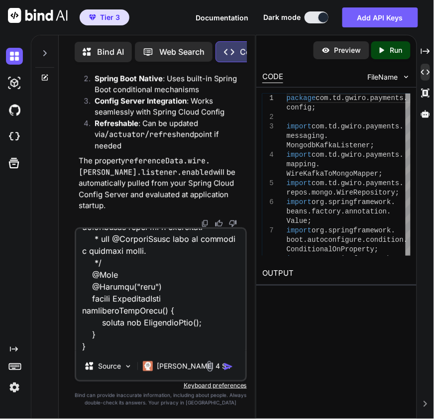
paste textarea "package com.td.gwiro.payments.config; import [DOMAIN_NAME]; import [GEOGRAPHIC_…"
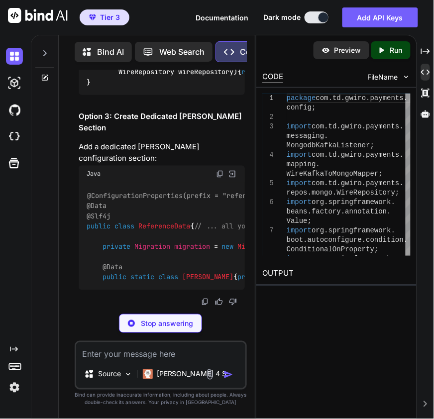
scroll to position [0, 203]
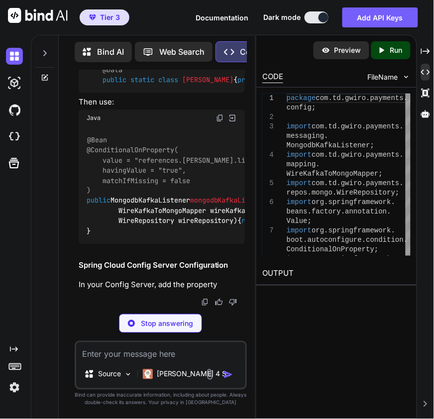
drag, startPoint x: 102, startPoint y: 239, endPoint x: 243, endPoint y: 238, distance: 141.8
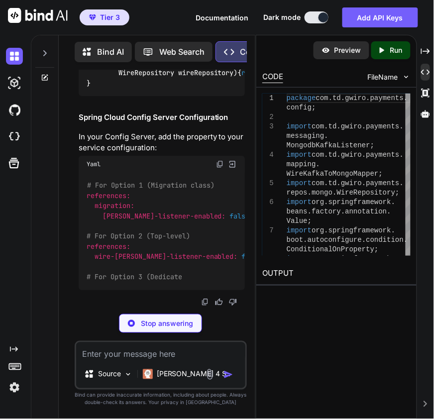
copy code "private boolean kafkaListenerEnabled = false ; // Controls the MongodbKafkaList…"
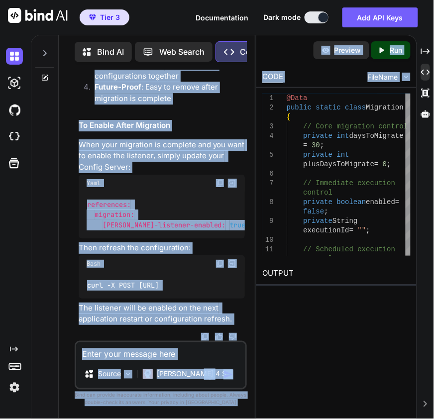
scroll to position [0, 174]
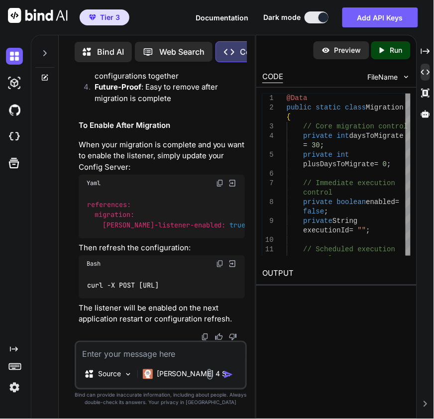
copy span "references.migration.[PERSON_NAME]-listener-enabled"
drag, startPoint x: 188, startPoint y: 241, endPoint x: 183, endPoint y: 238, distance: 5.8
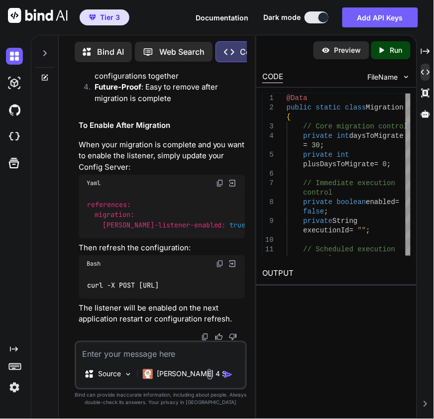
drag, startPoint x: 111, startPoint y: 268, endPoint x: 137, endPoint y: 268, distance: 25.9
drag, startPoint x: 147, startPoint y: 221, endPoint x: 182, endPoint y: 225, distance: 35.1
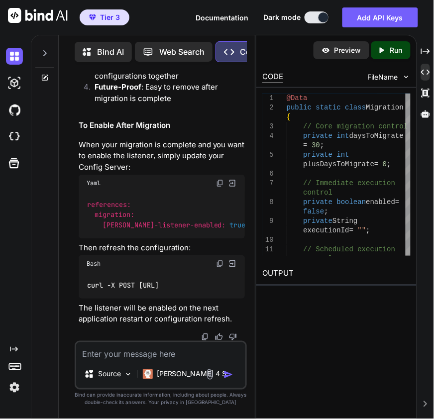
drag, startPoint x: 181, startPoint y: 222, endPoint x: 207, endPoint y: 223, distance: 26.4
drag, startPoint x: 120, startPoint y: 244, endPoint x: 157, endPoint y: 246, distance: 36.4
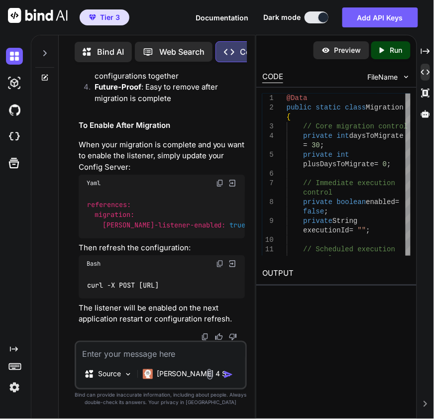
drag, startPoint x: 102, startPoint y: 244, endPoint x: 157, endPoint y: 244, distance: 54.7
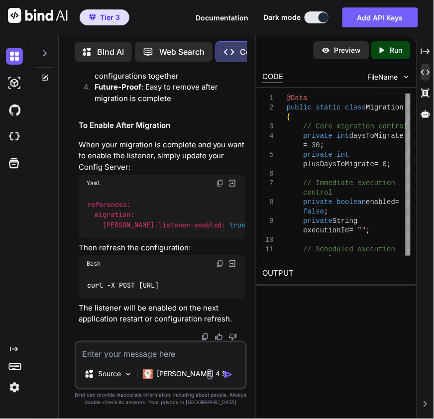
drag, startPoint x: 119, startPoint y: 313, endPoint x: 159, endPoint y: 315, distance: 40.4
drag, startPoint x: 141, startPoint y: 355, endPoint x: 132, endPoint y: 351, distance: 9.6
click at [141, 355] on textarea at bounding box center [160, 351] width 169 height 18
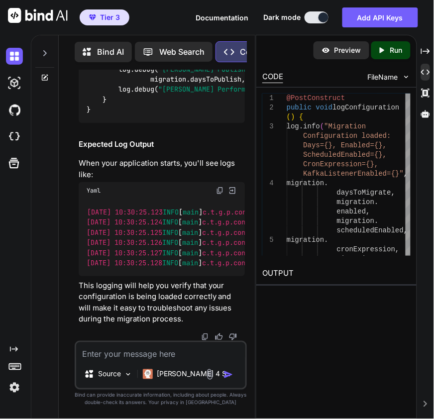
scroll to position [10968, 0]
click at [128, 355] on textarea at bounding box center [160, 351] width 169 height 18
paste textarea "private final ReferenceData referenceData; @PostConstruct public void logConfig…"
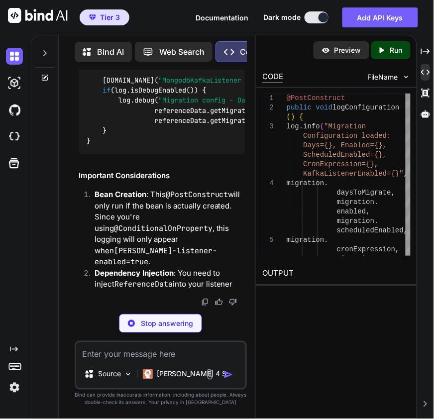
scroll to position [14021, 0]
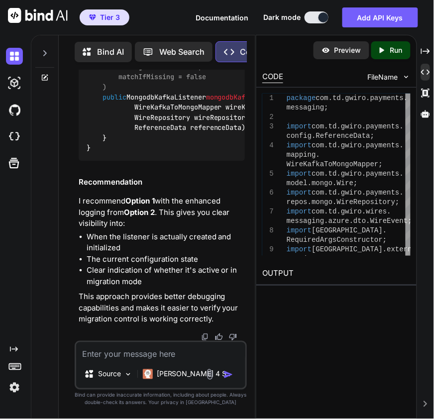
drag, startPoint x: 111, startPoint y: 296, endPoint x: 73, endPoint y: 160, distance: 141.1
click at [73, 160] on div "You Code Generator You're absolutely correct to be concerned! The [PERSON_NAME]…" at bounding box center [161, 244] width 188 height 348
copy code "@PostConstruct public void logConfiguration () { boolean isEnabled = referenceD…"
drag, startPoint x: 255, startPoint y: 207, endPoint x: 360, endPoint y: 197, distance: 105.0
click at [360, 197] on div "Bind AI Web Search Created with Pixso. Code Generator You Code Generator You're…" at bounding box center [232, 227] width 403 height 384
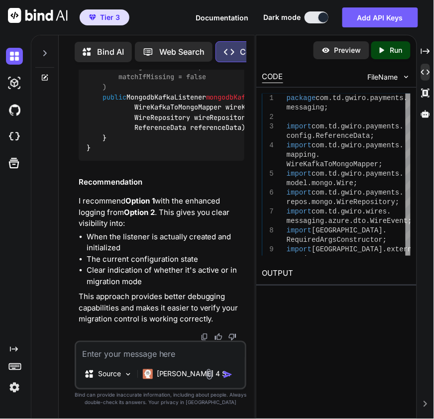
click at [111, 351] on textarea at bounding box center [160, 351] width 169 height 18
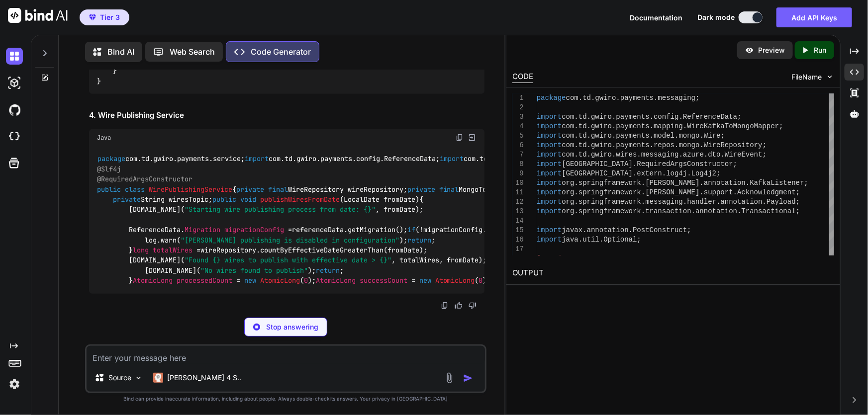
scroll to position [13296, 0]
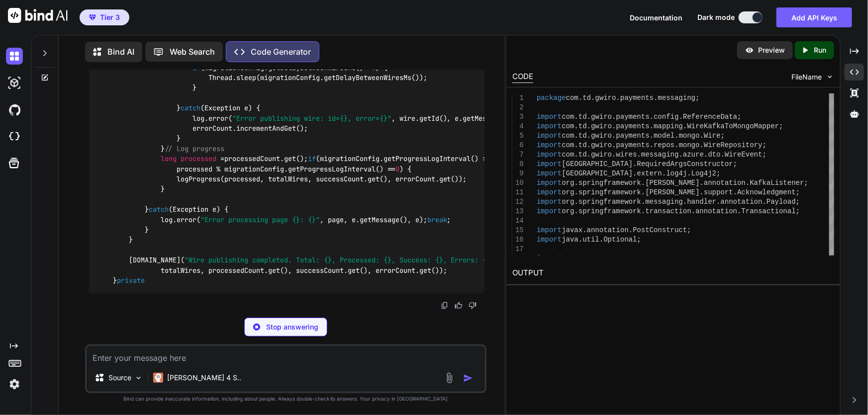
drag, startPoint x: 449, startPoint y: 262, endPoint x: 78, endPoint y: 110, distance: 401.2
click at [78, 110] on div "You Code Generator You're absolutely correct to be concerned! The [PERSON_NAME]…" at bounding box center [286, 242] width 438 height 345
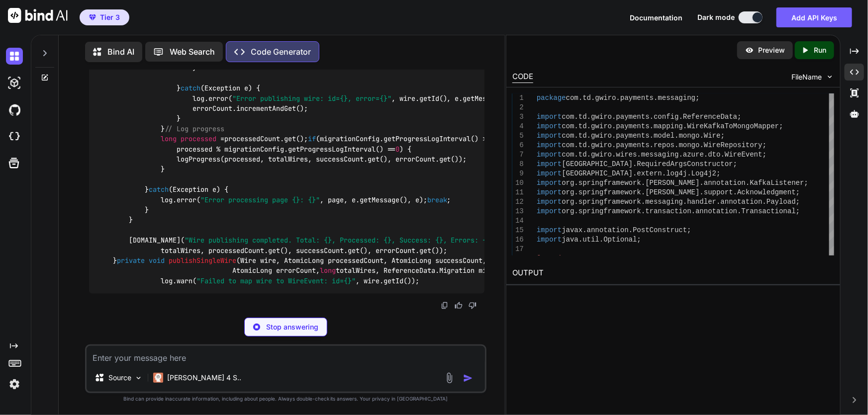
copy code "// Find wires with effective date greater than the specified date @Query("{'eff…"
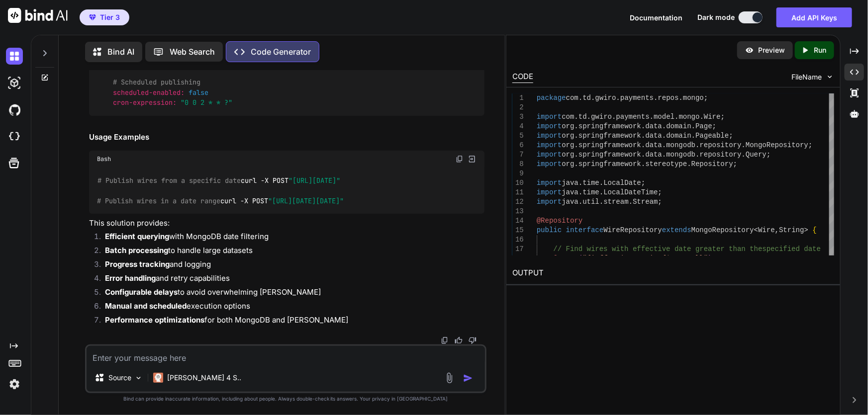
scroll to position [13884, 0]
click at [190, 358] on textarea at bounding box center [286, 355] width 399 height 18
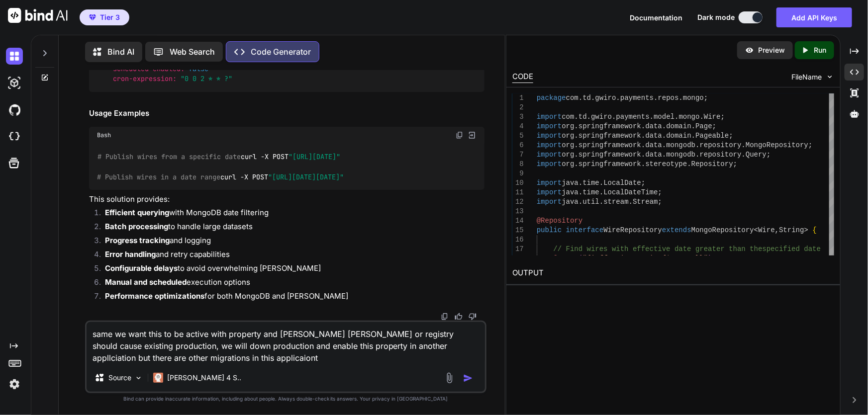
click at [352, 346] on textarea "same we want this to be active with property and [PERSON_NAME] [PERSON_NAME] or…" at bounding box center [286, 343] width 399 height 42
click at [301, 358] on textarea "same we want this to be active with property and [PERSON_NAME] [PERSON_NAME] or…" at bounding box center [286, 343] width 399 height 42
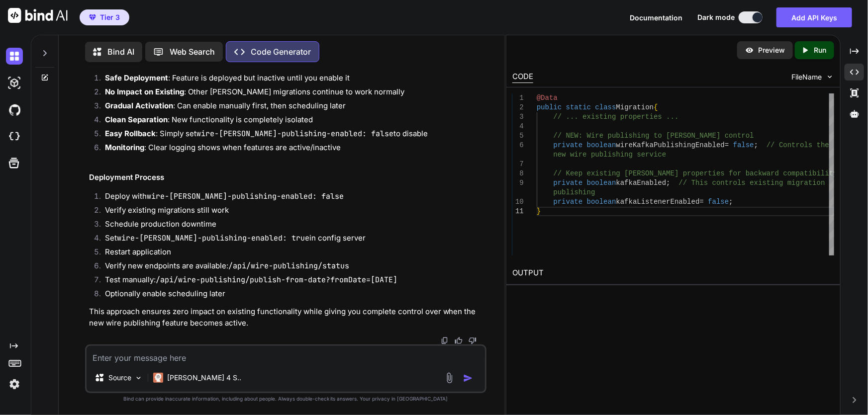
scroll to position [18095, 0]
drag, startPoint x: 111, startPoint y: 167, endPoint x: 318, endPoint y: 169, distance: 207.0
copy code "private boolean wireKafkaPublishingEnabled = false ;"
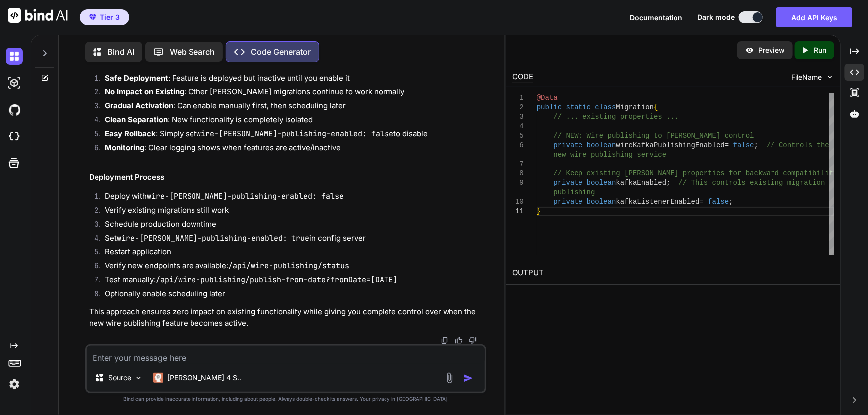
drag, startPoint x: 326, startPoint y: 166, endPoint x: 481, endPoint y: 168, distance: 154.3
copy span "// Controls the new wire publishing service"
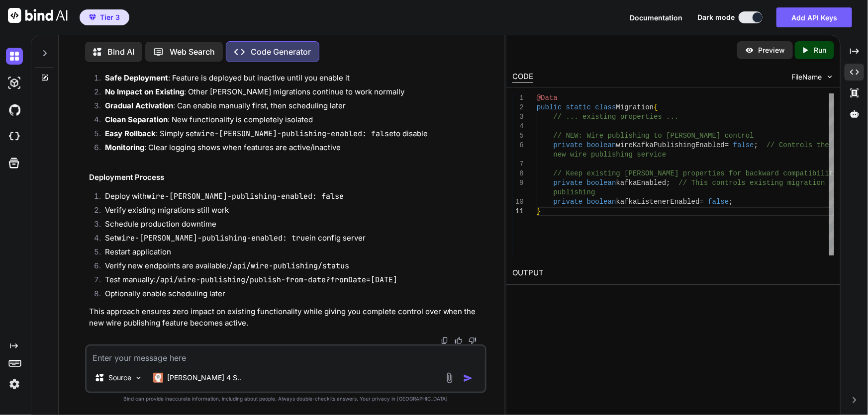
click at [45, 74] on icon at bounding box center [45, 76] width 4 height 4
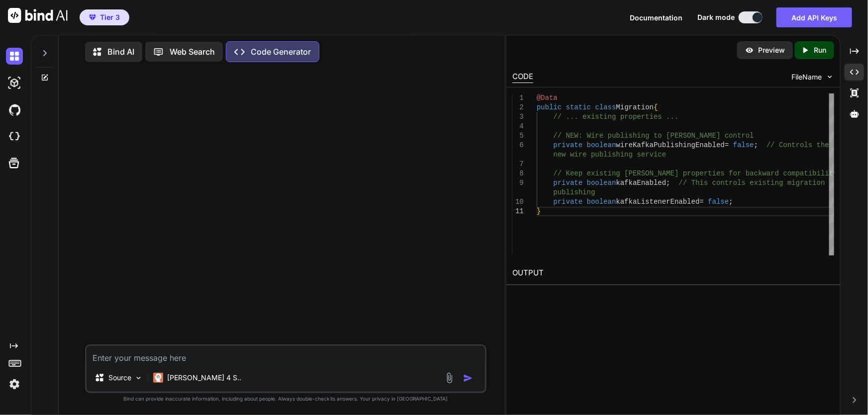
click at [45, 50] on icon at bounding box center [44, 53] width 3 height 6
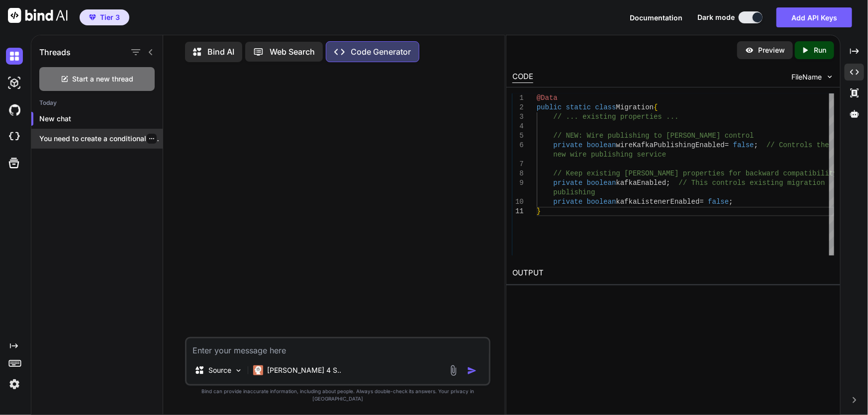
click at [95, 134] on p "You need to create a conditional bean re..." at bounding box center [100, 139] width 123 height 10
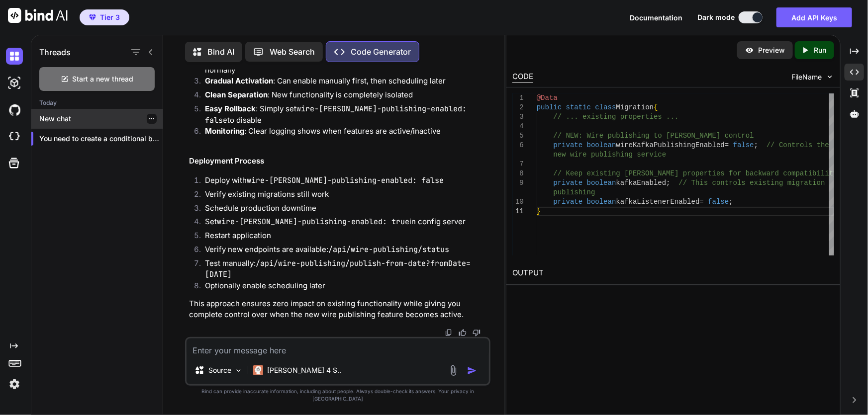
scroll to position [11670, 0]
click at [85, 118] on p "New chat" at bounding box center [100, 119] width 123 height 10
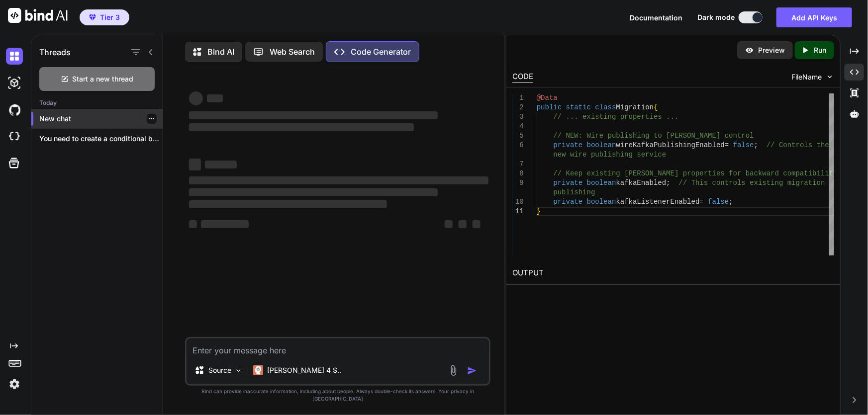
scroll to position [0, 0]
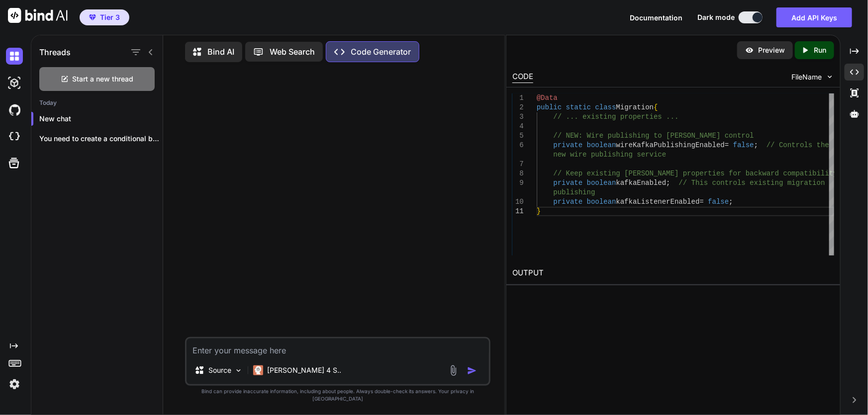
click at [270, 357] on textarea at bounding box center [338, 348] width 303 height 18
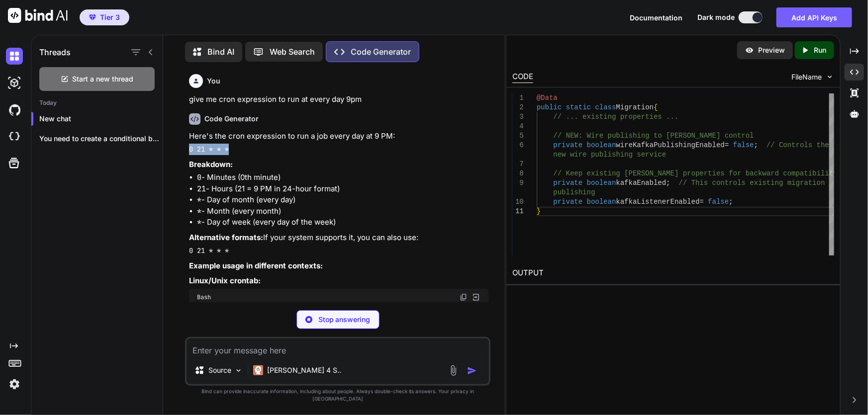
drag, startPoint x: 235, startPoint y: 148, endPoint x: 189, endPoint y: 150, distance: 46.8
click at [189, 150] on div "You give me cron expression to run at every day 9pm Code Generator Here's the c…" at bounding box center [339, 186] width 304 height 232
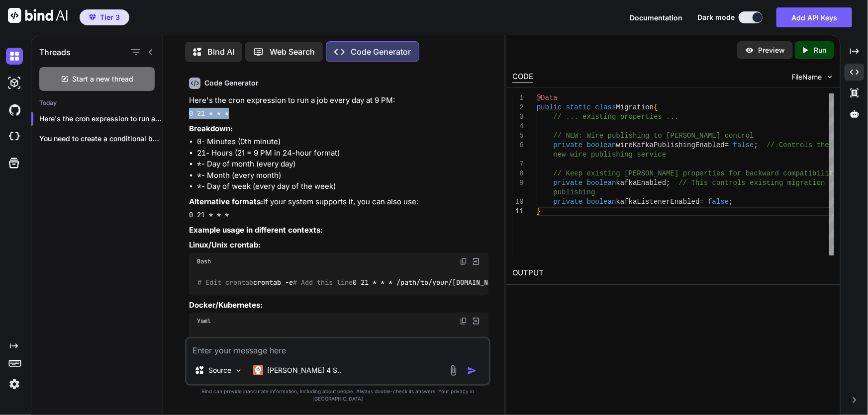
scroll to position [45, 0]
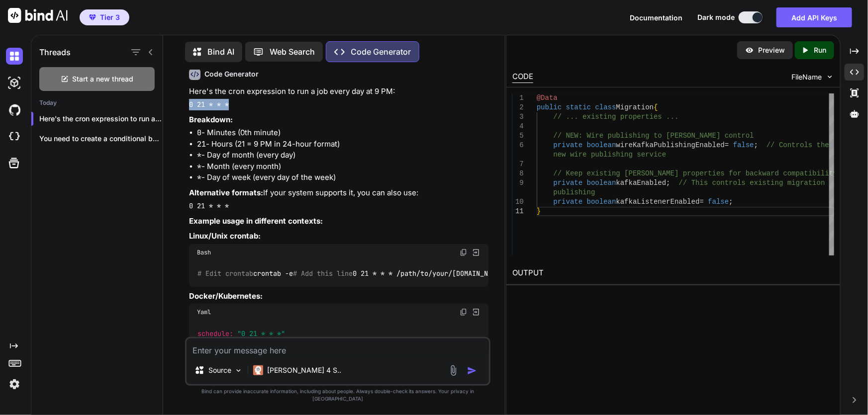
copy code "0 21 * * *"
click at [308, 357] on textarea at bounding box center [338, 348] width 303 height 18
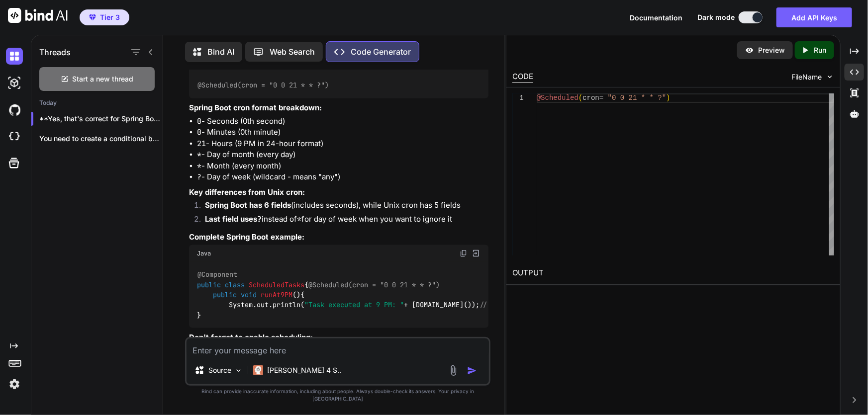
scroll to position [652, 0]
